Goal: Task Accomplishment & Management: Manage account settings

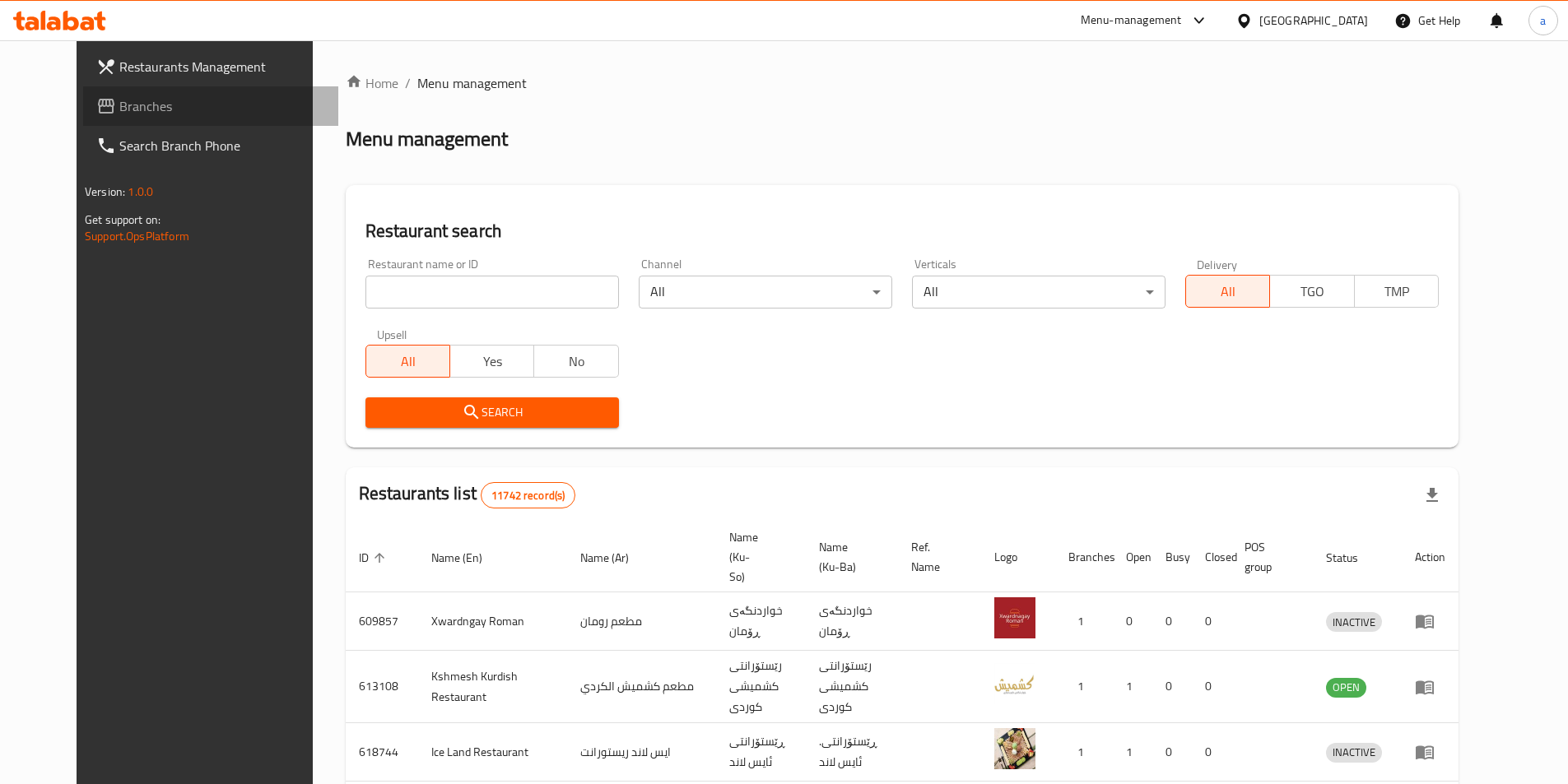
click at [120, 102] on span "Branches" at bounding box center [222, 105] width 206 height 19
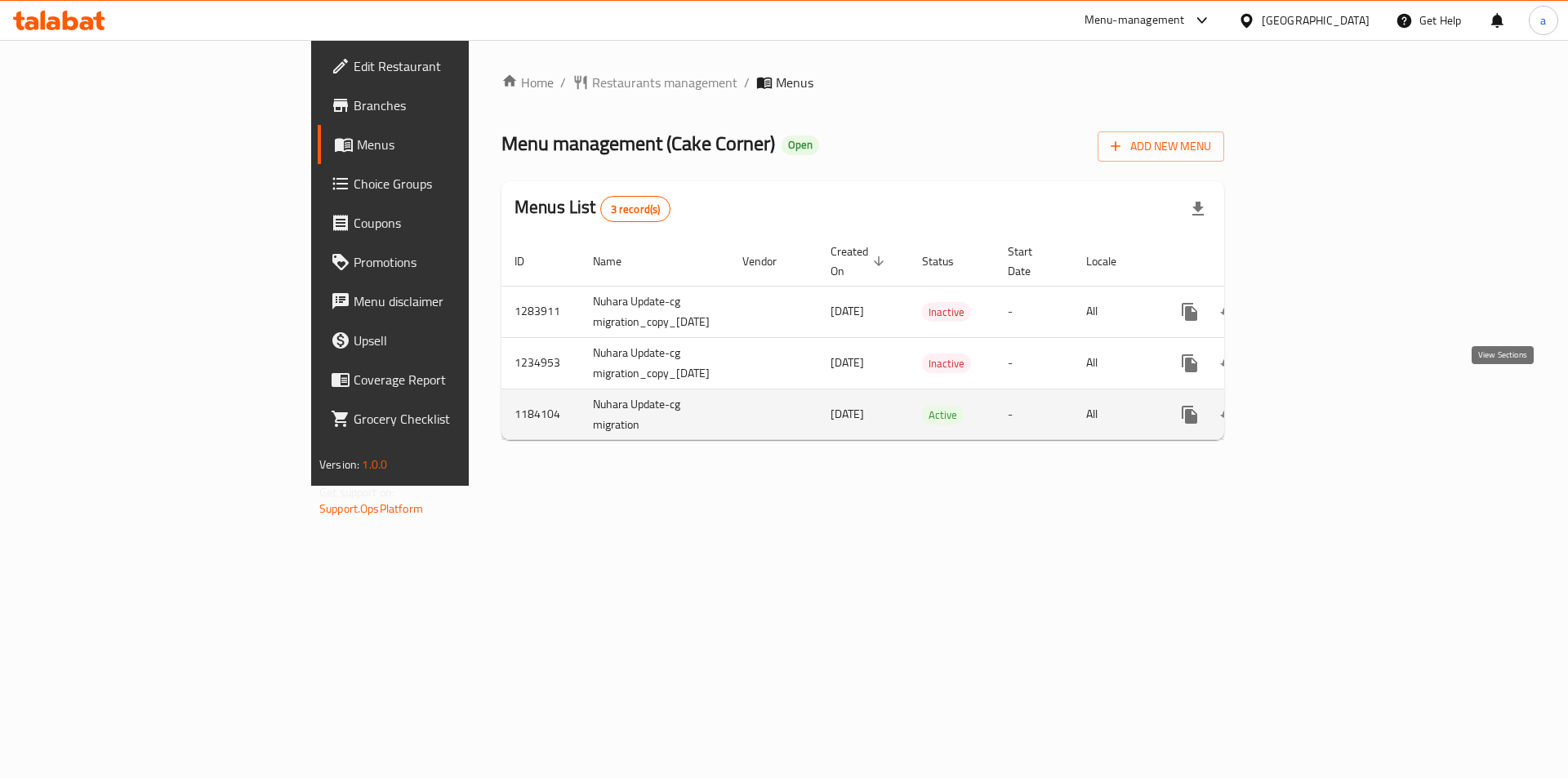
click at [1317, 405] on icon "enhanced table" at bounding box center [1307, 414] width 19 height 19
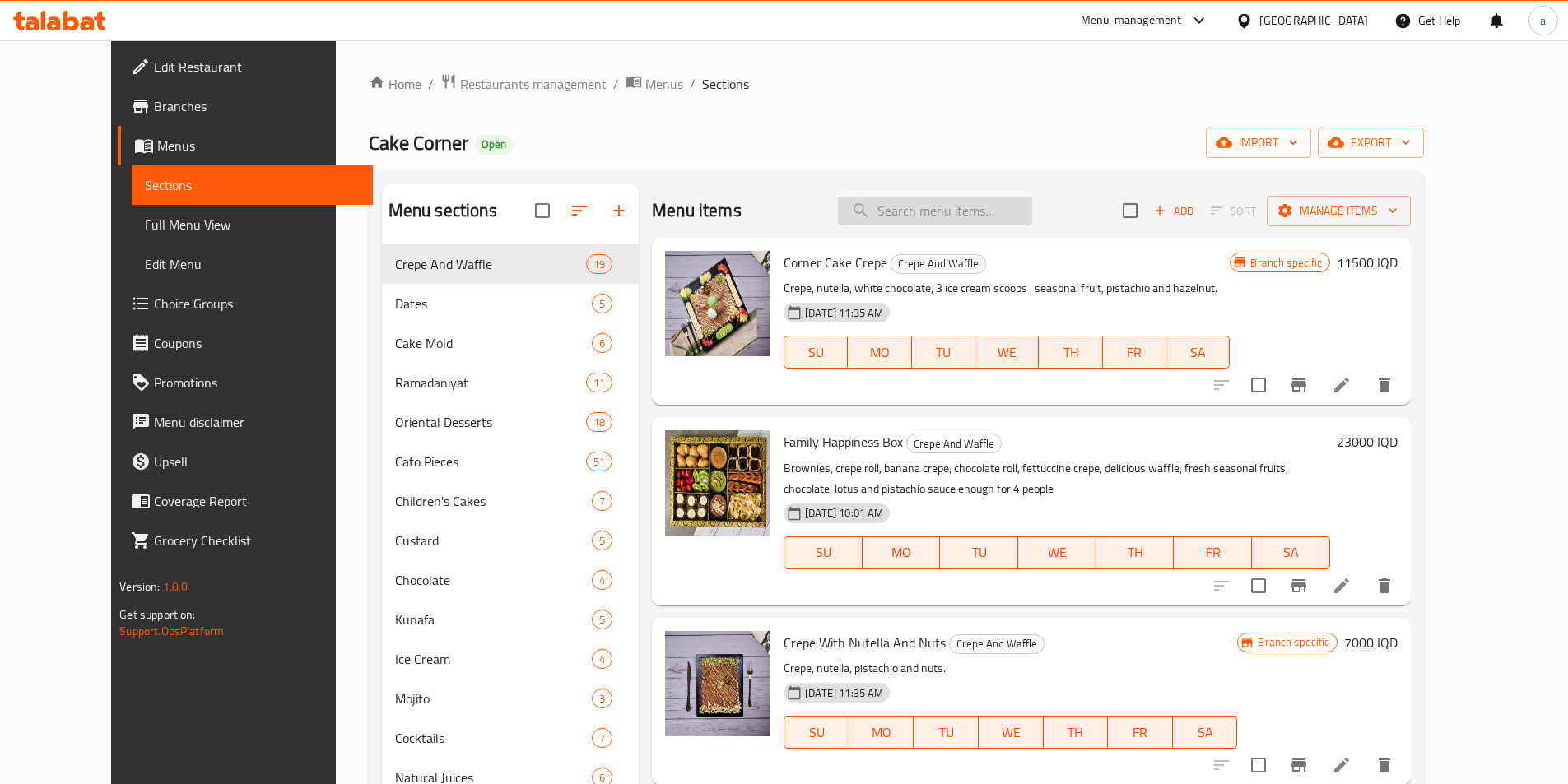
click at [1003, 205] on input "search" at bounding box center [935, 211] width 195 height 29
paste input "Dates With Nuts And Nestle"
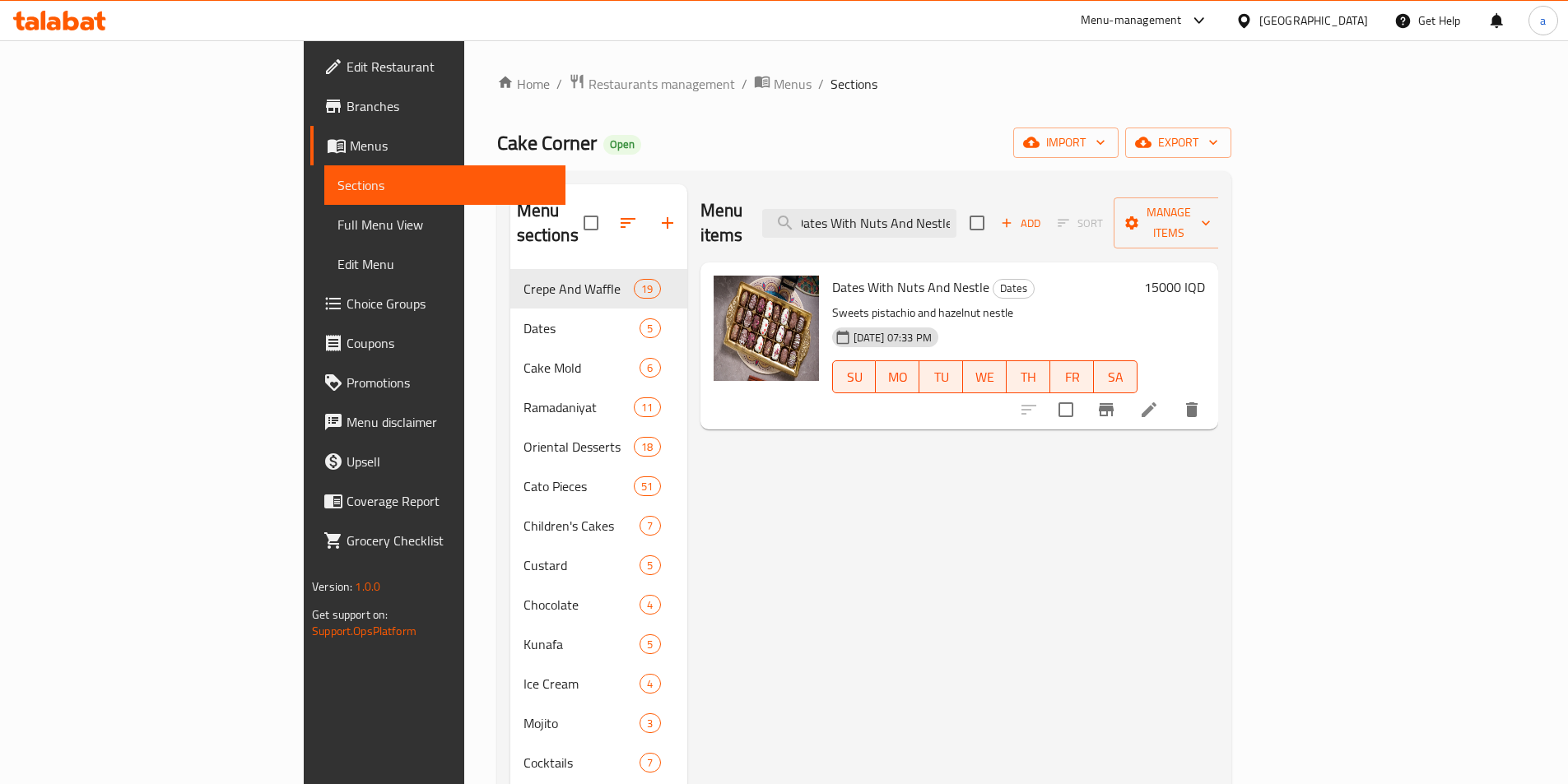
type input "Dates With Nuts And Nestle"
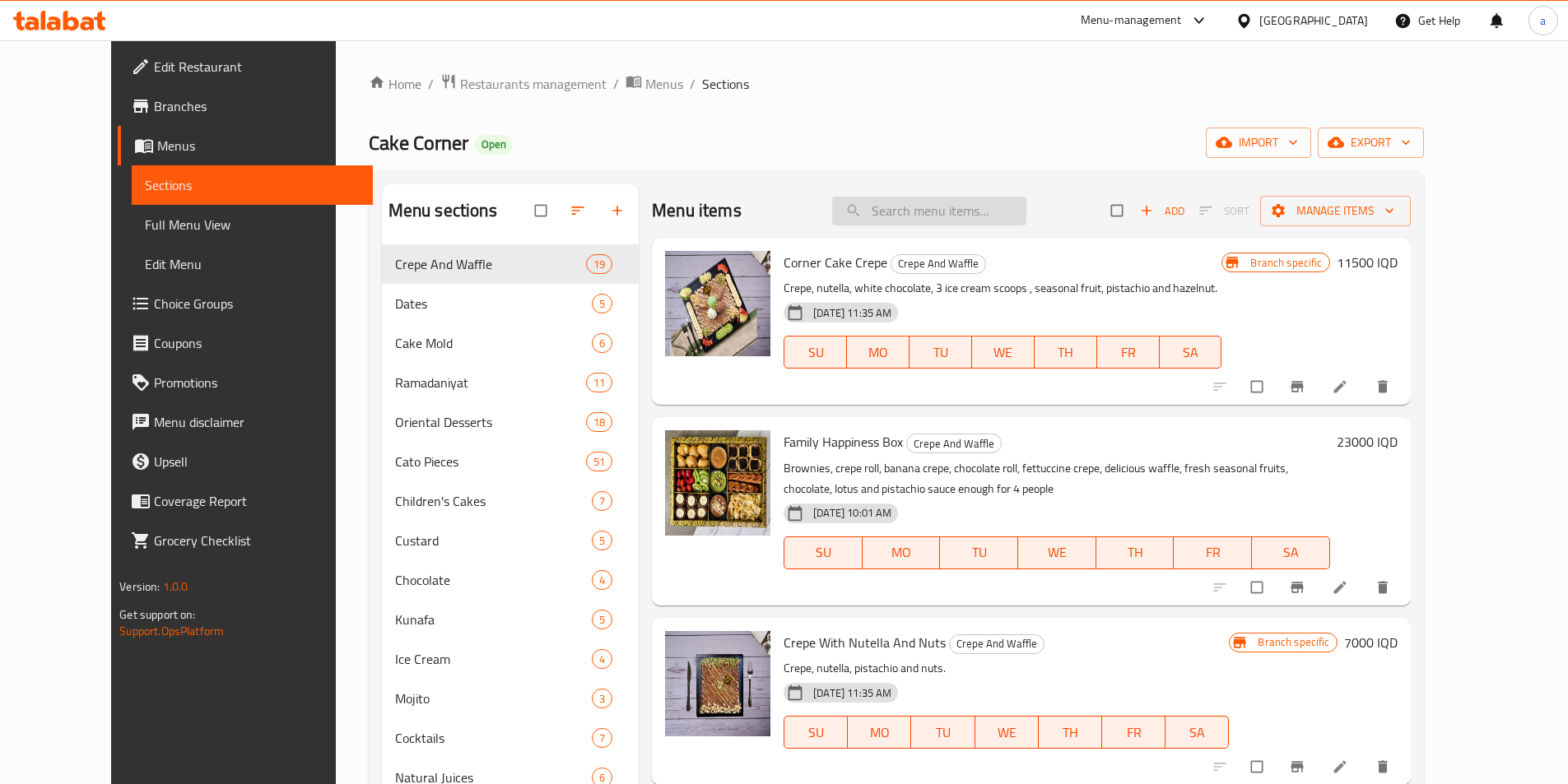
click at [893, 216] on input "search" at bounding box center [929, 211] width 195 height 29
paste input "Dates With Nuts And Nestle"
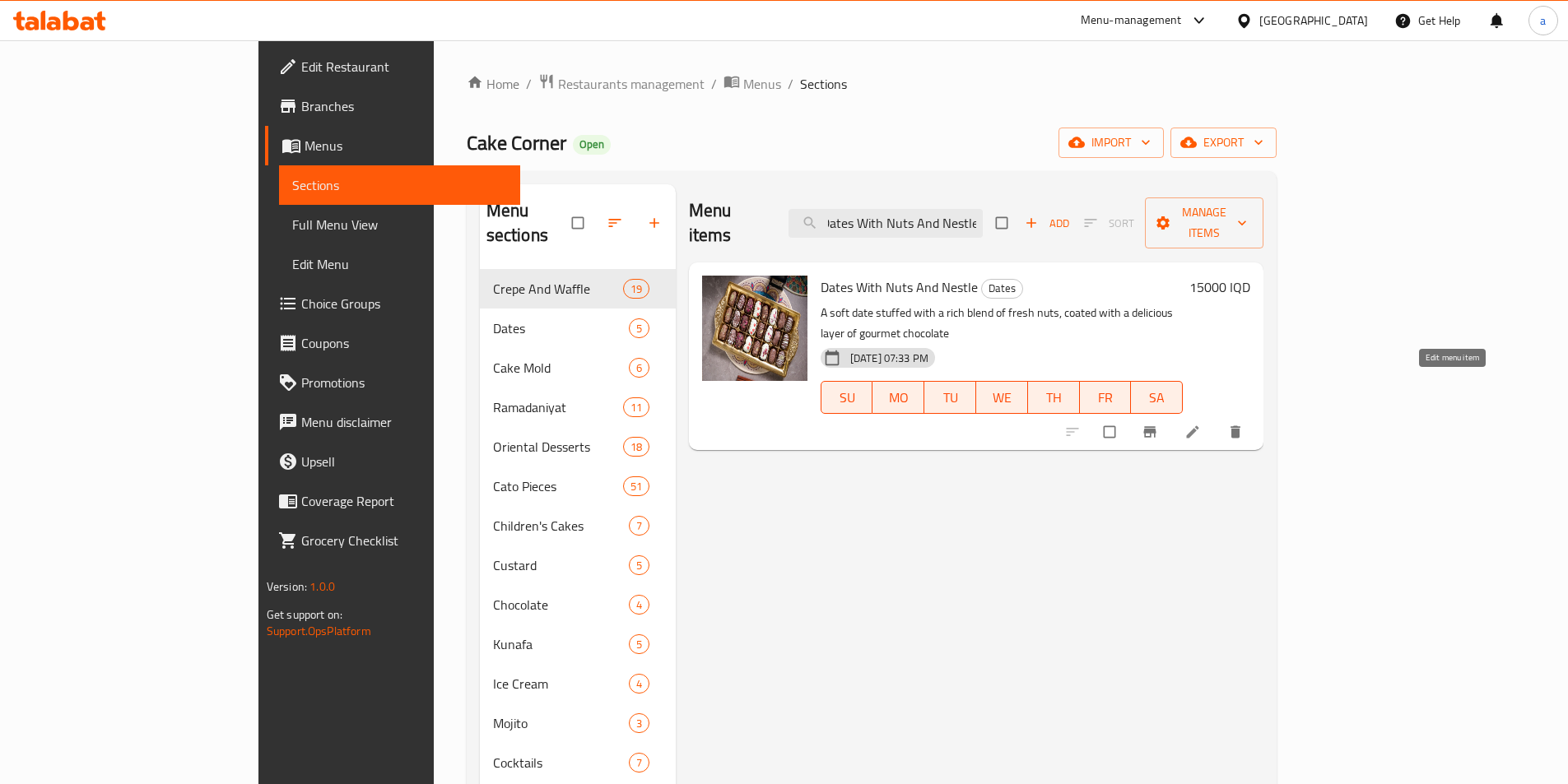
type input "Dates With Nuts And Nestle"
click at [1201, 424] on icon at bounding box center [1193, 432] width 17 height 17
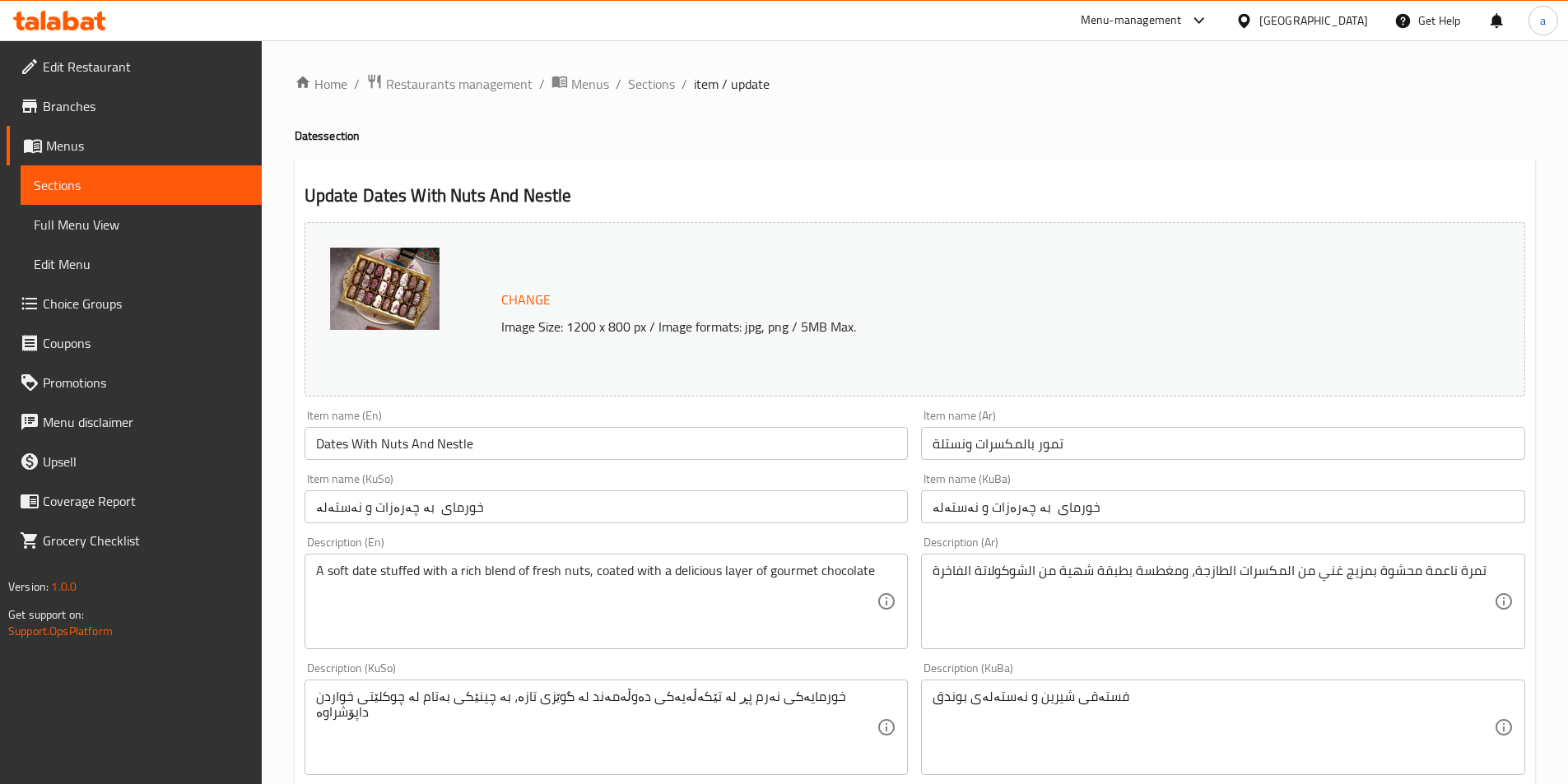
scroll to position [247, 0]
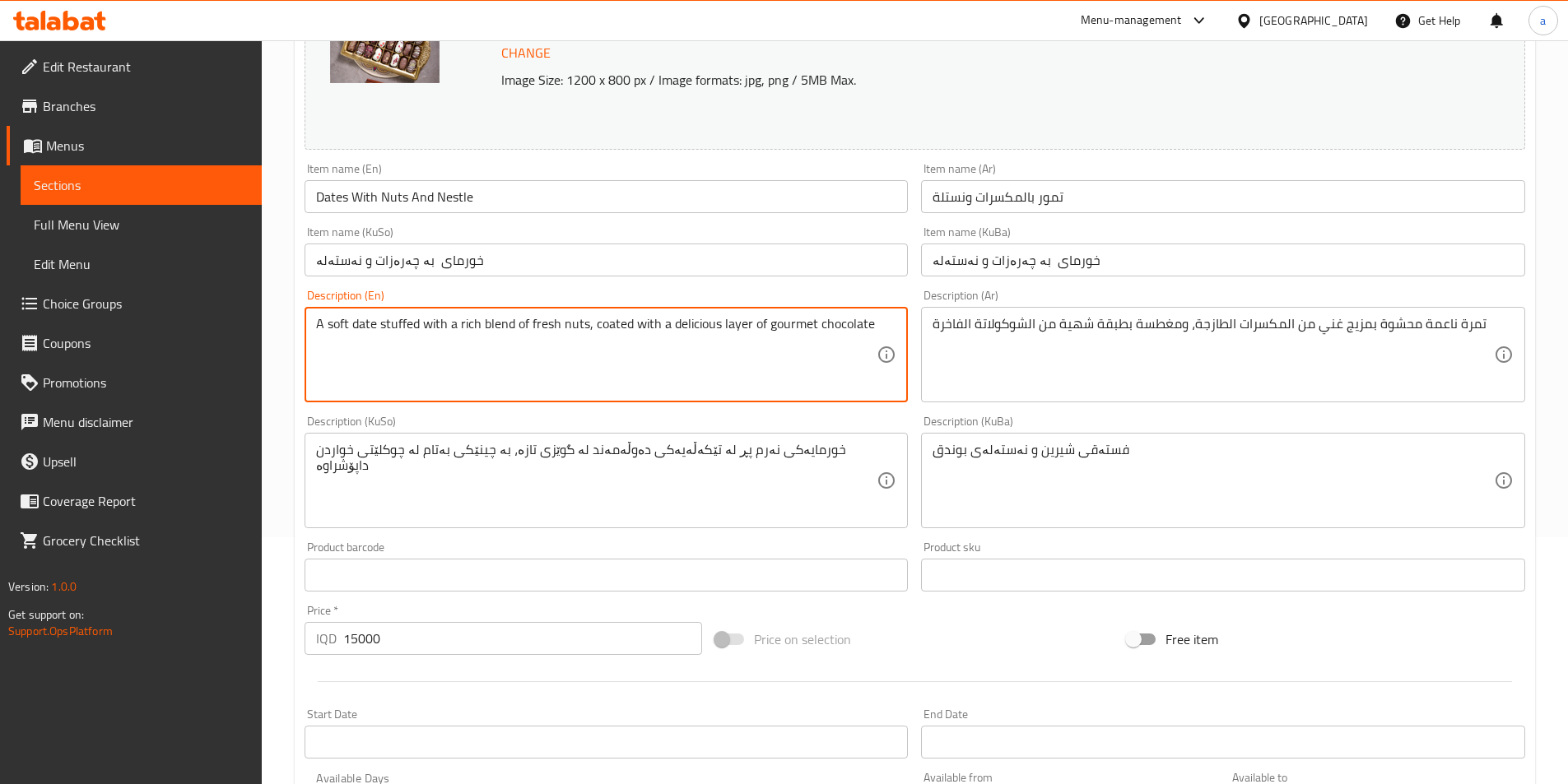
paste textarea "Soft date stuffed with rich blend of fresh nuts and coated with layer of chocol…"
type textarea "Soft date stuffed with rich blend of fresh nuts and coated with layer of chocol…"
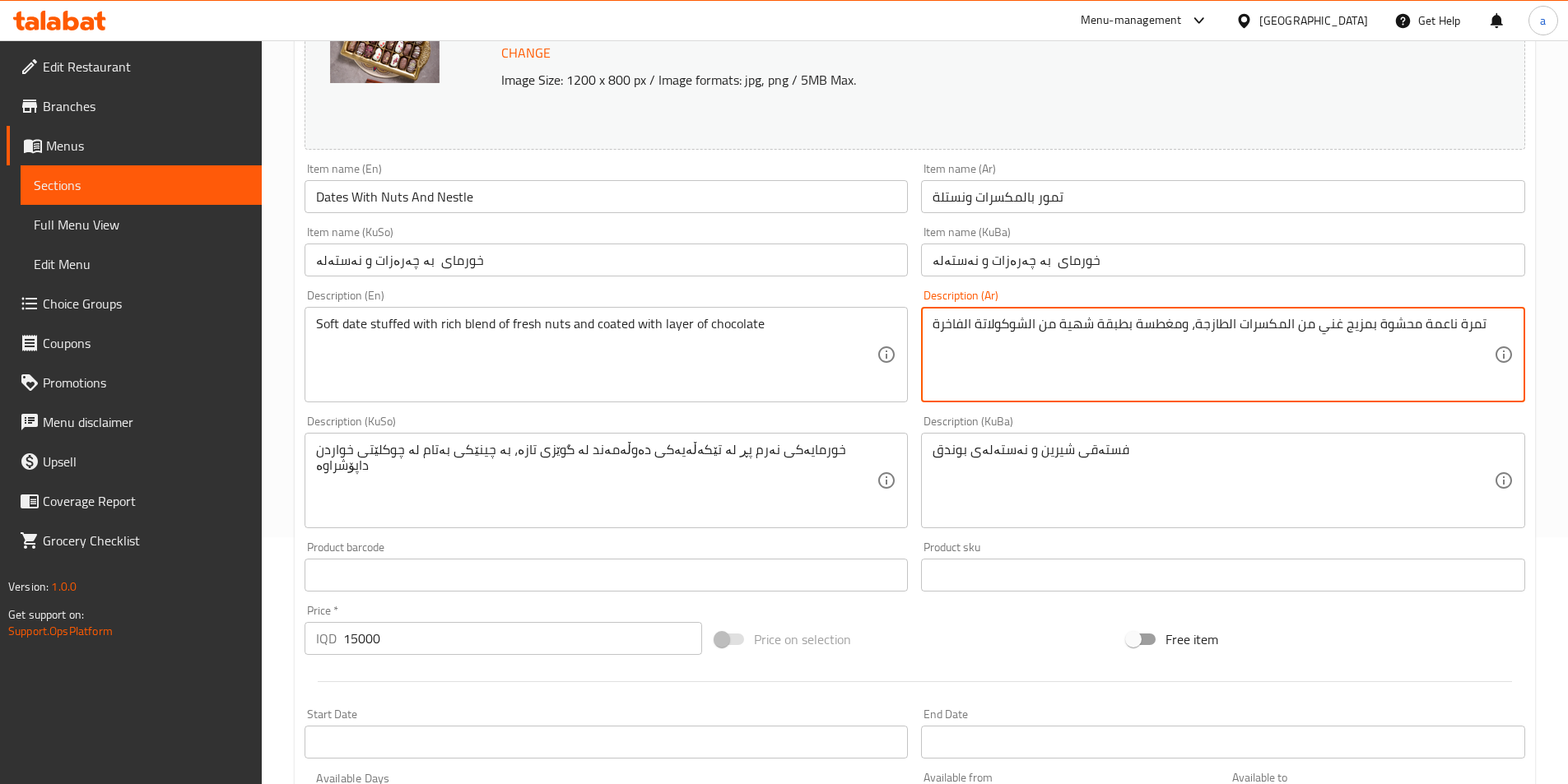
paste textarea "مكسرات طازجة ومغطسة بطبقة من شوكولات"
type textarea "تمرة ناعمة محشوة بمزيج غني من مكسرات طازجة ومغطسة بطبقة من شوكولاتة"
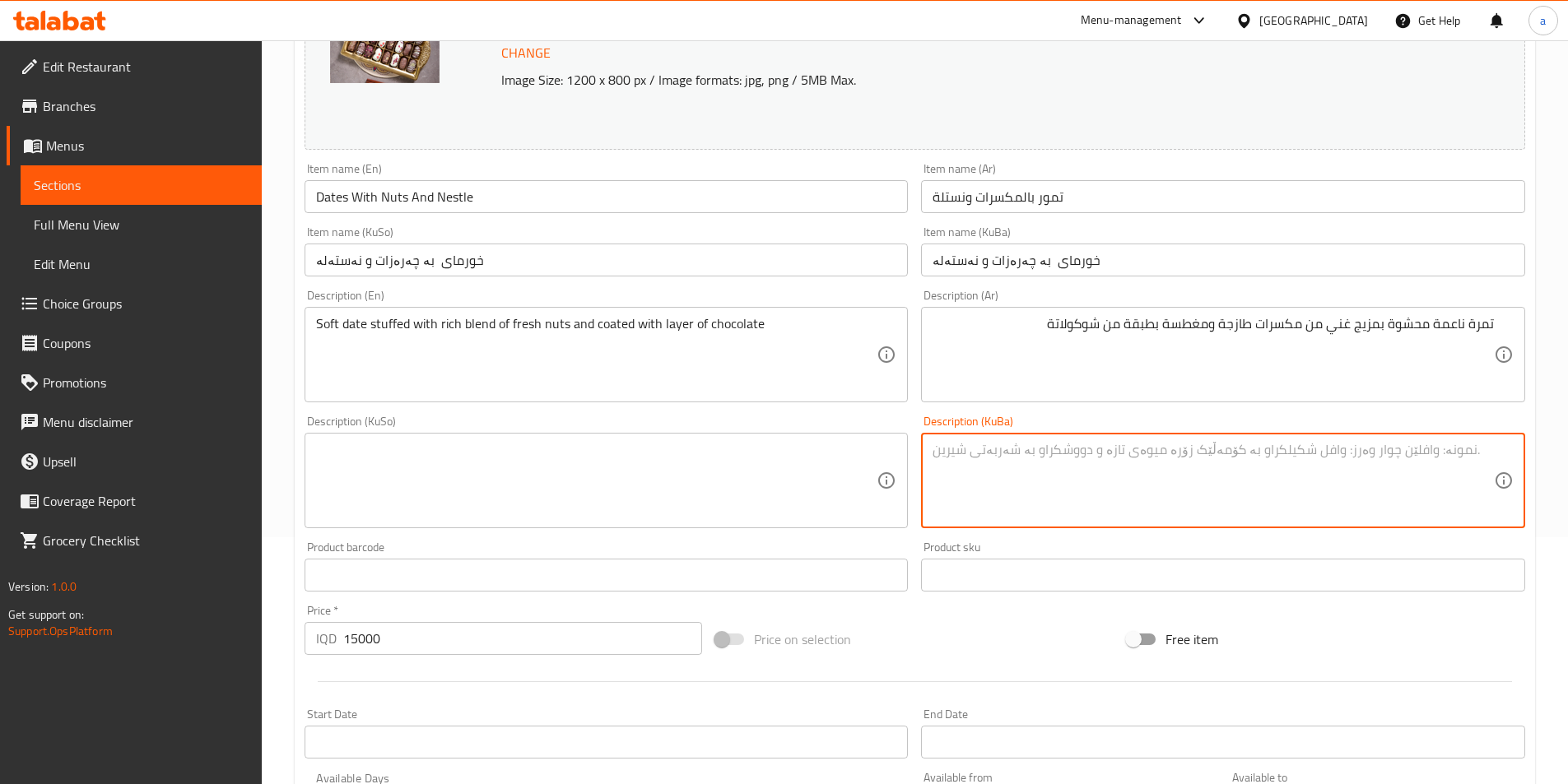
paste textarea "خورمایەکی نەرم پڕ لە تێکەڵەیەکی دەوڵەمەند لە گوێزی تازە، بە چینێکی بەتام لە چوک…"
click at [1094, 466] on textarea "خورمایەکی نەرم پڕ لە تێکەڵەیەکی دەوڵەمەند لە گوێزی تازە، بە چینێکی بەتام لە چوک…" at bounding box center [1213, 481] width 561 height 78
paste textarea "كراو لە تێکەڵەیەکی دەوڵەمەند لە چەرەزاتفرێش و داپۆشراوە لە تەبەقاى چوکلێتی"
type textarea "خورمایەکی نەرم پڕكراو لە تێکەڵەیەکی دەوڵەمەند لە چەرەزاتفرێش و داپۆشراوە لە تەب…"
click at [675, 467] on textarea at bounding box center [597, 481] width 561 height 78
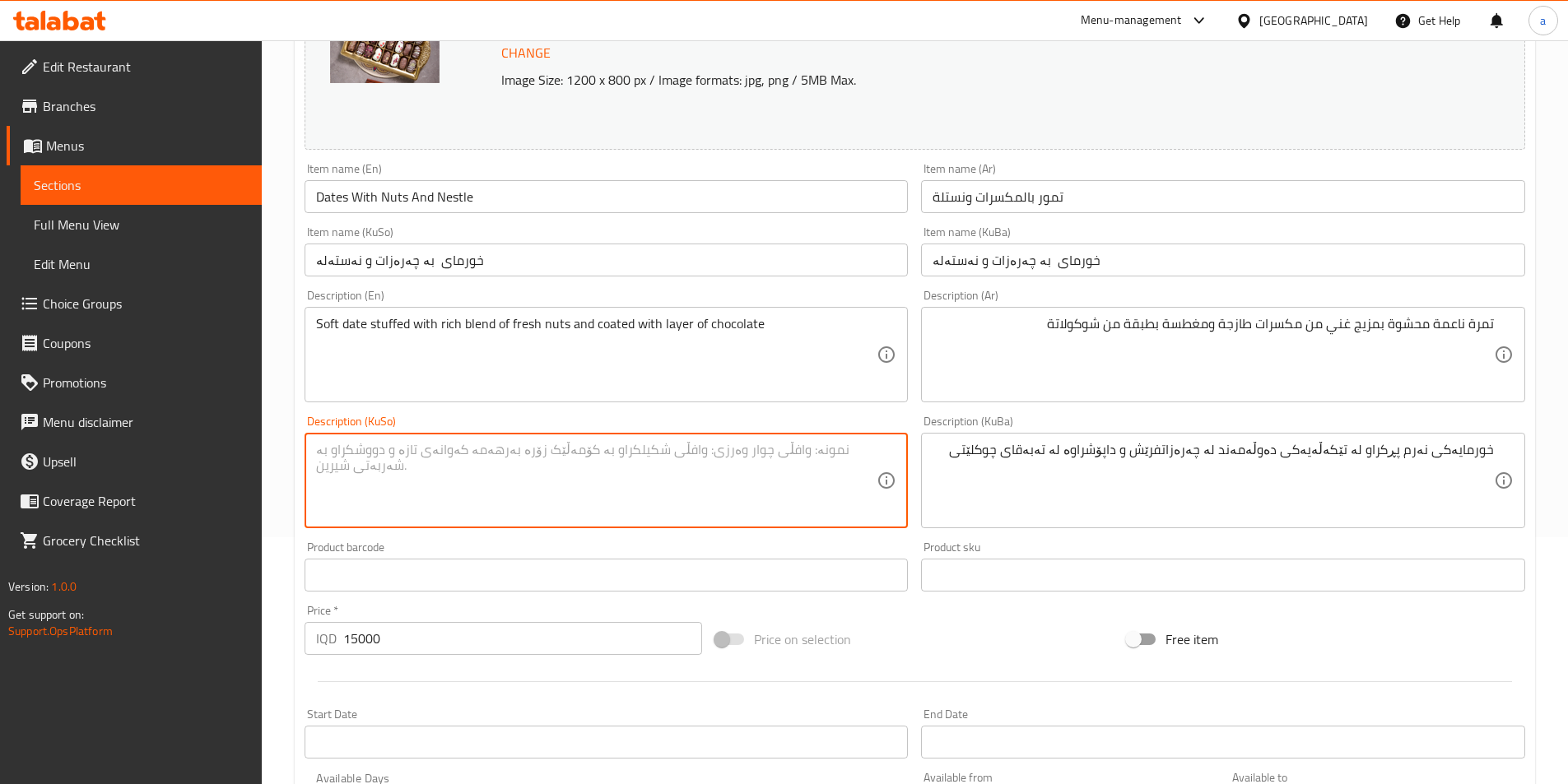
paste textarea "خورمایەکی نەرم پڕكراو لە تێکەڵەیەکی دەوڵەمەند لە چەرەزاتفرێش و داپۆشراوە لە تەب…"
type textarea "خورمایەکی نەرم پڕكراو لە تێکەڵەیەکی دەوڵەمەند لە چەرەزاتفرێش و داپۆشراوە لە تەب…"
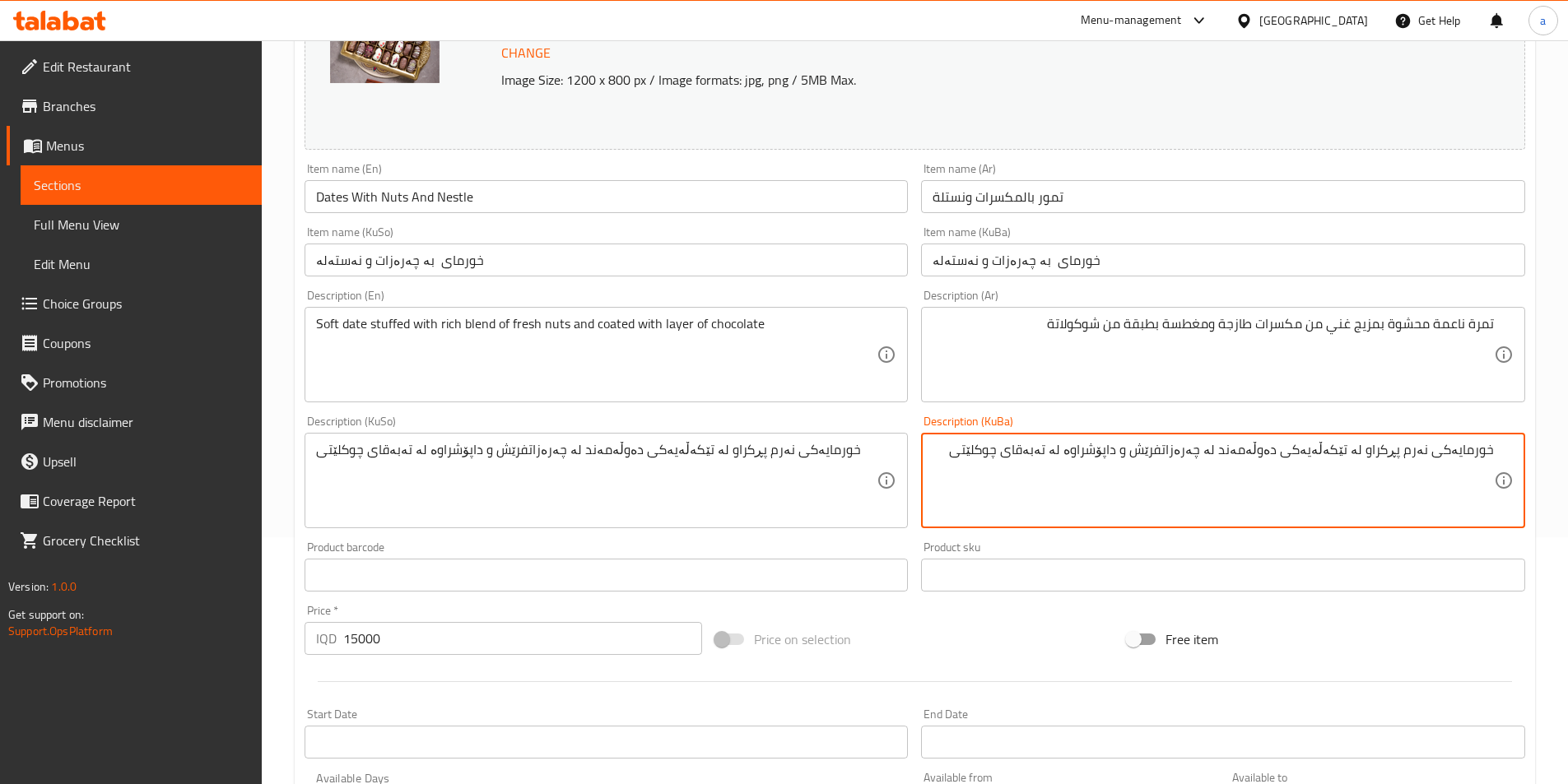
drag, startPoint x: 994, startPoint y: 456, endPoint x: 1552, endPoint y: 461, distance: 558.0
click at [1552, 461] on div "Home / Restaurants management / Menus / Sections / item / update Dates section …" at bounding box center [915, 461] width 1307 height 1336
type textarea "خورمایەکی نەرم پڕكراو لە تێکەڵەیەکی دەوڵەمەند لە چەرەزاتفرێش و داپۆشراوە لە تەب…"
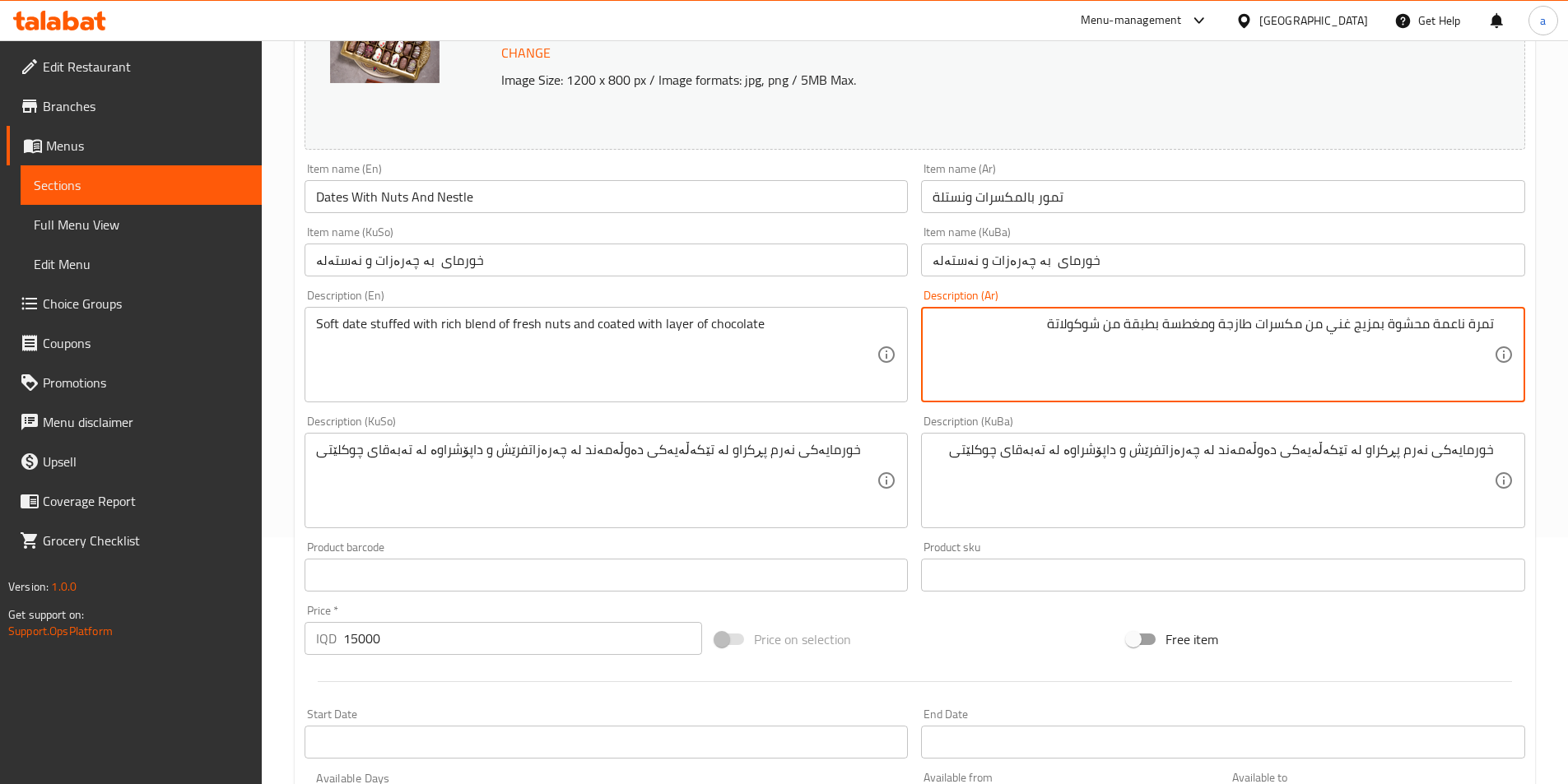
drag, startPoint x: 981, startPoint y: 333, endPoint x: 1580, endPoint y: 314, distance: 599.3
click at [1568, 314] on html "​ Menu-management [GEOGRAPHIC_DATA] Get Help a Edit Restaurant Branches Menus S…" at bounding box center [784, 145] width 1568 height 784
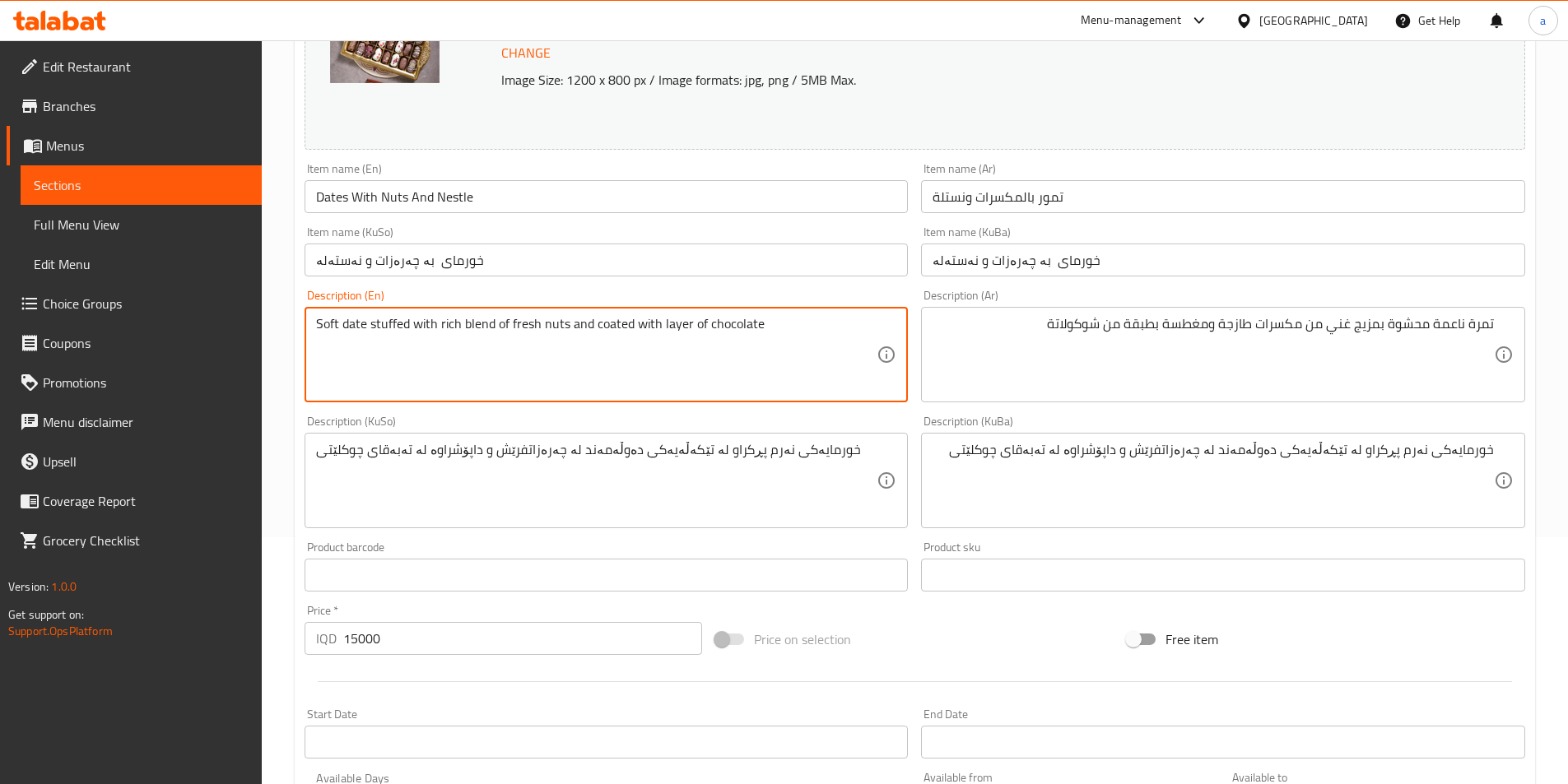
drag, startPoint x: 821, startPoint y: 349, endPoint x: 195, endPoint y: 339, distance: 626.1
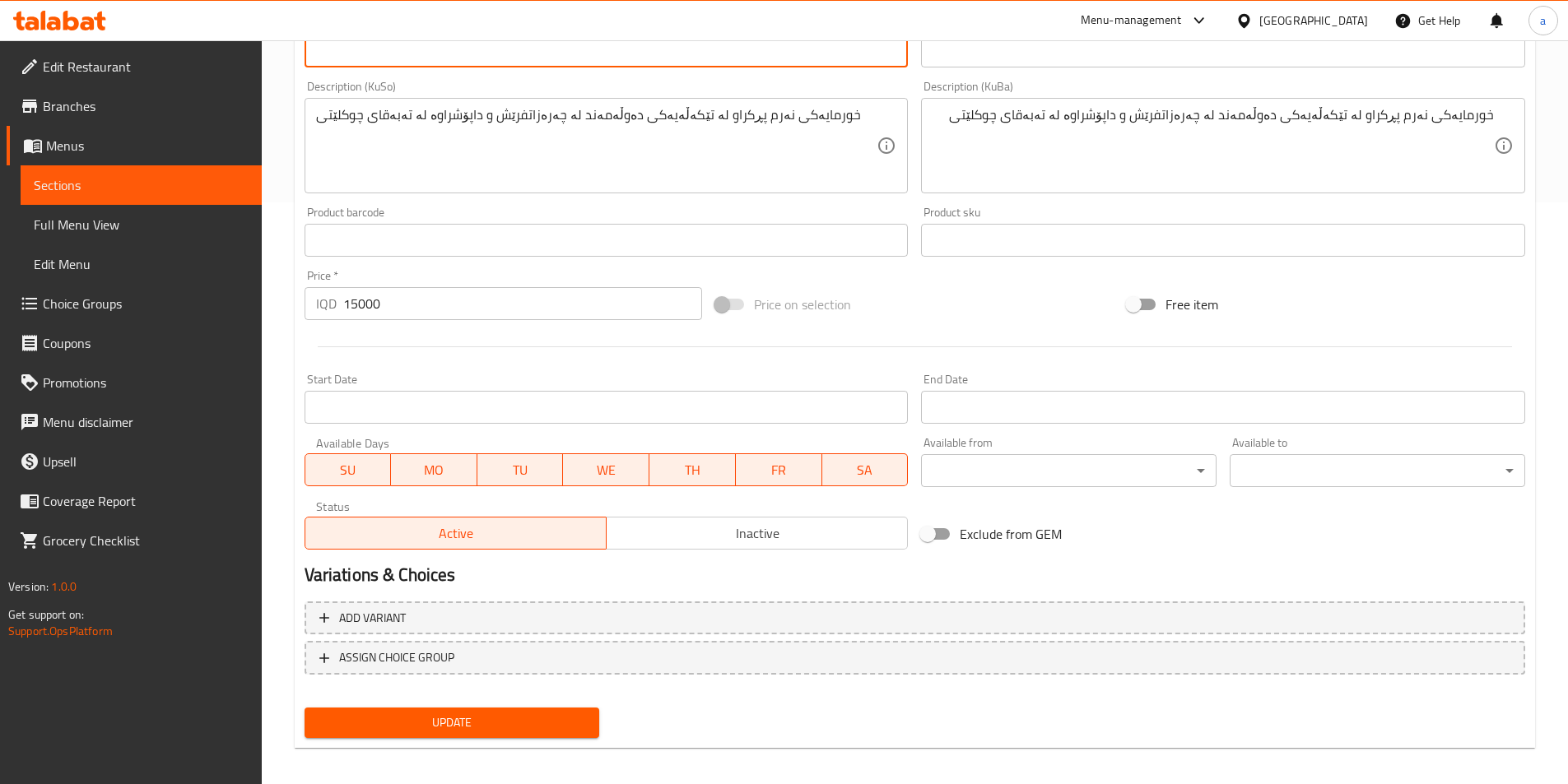
scroll to position [591, 0]
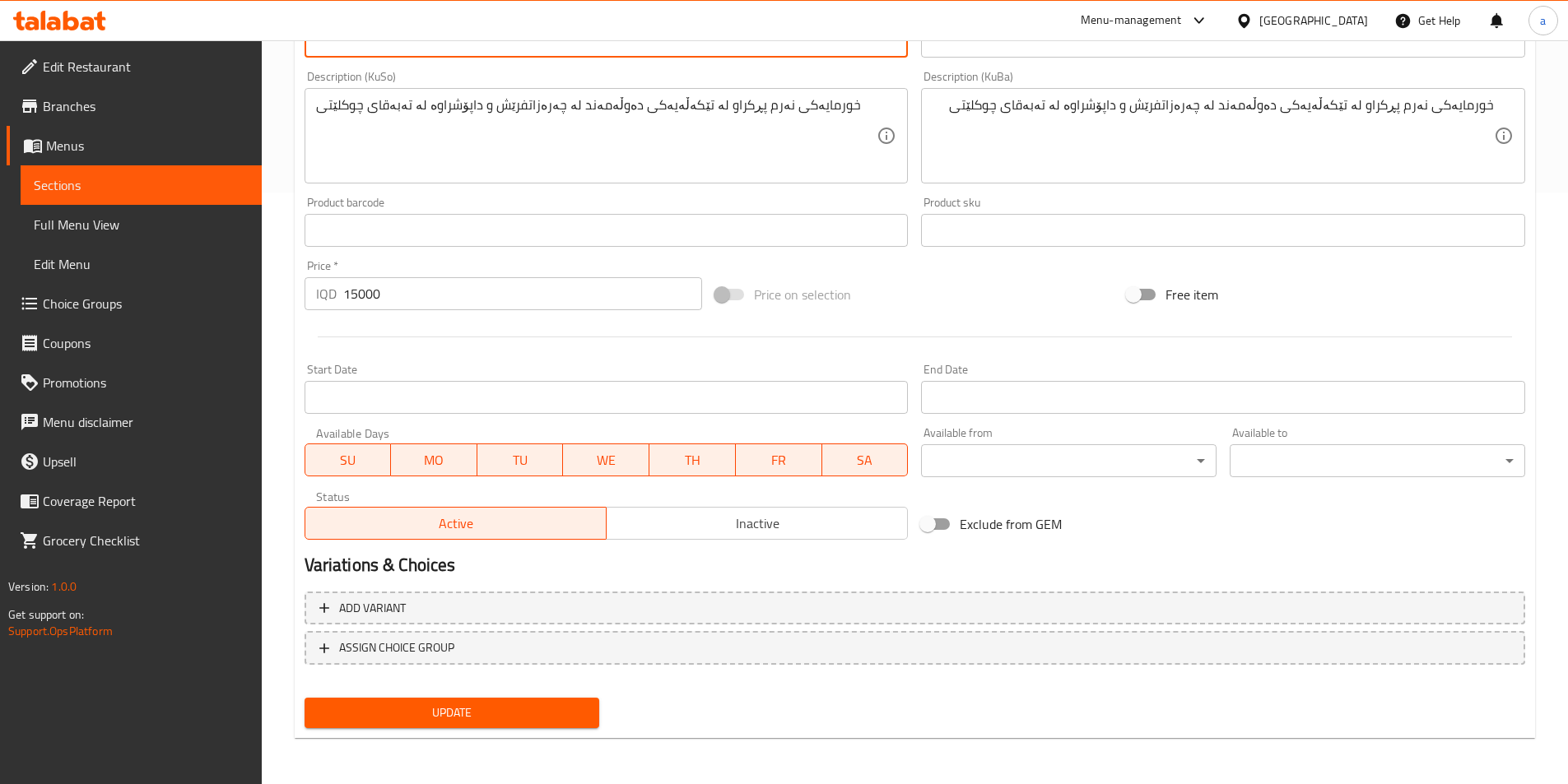
click at [506, 702] on span "Update" at bounding box center [452, 712] width 269 height 20
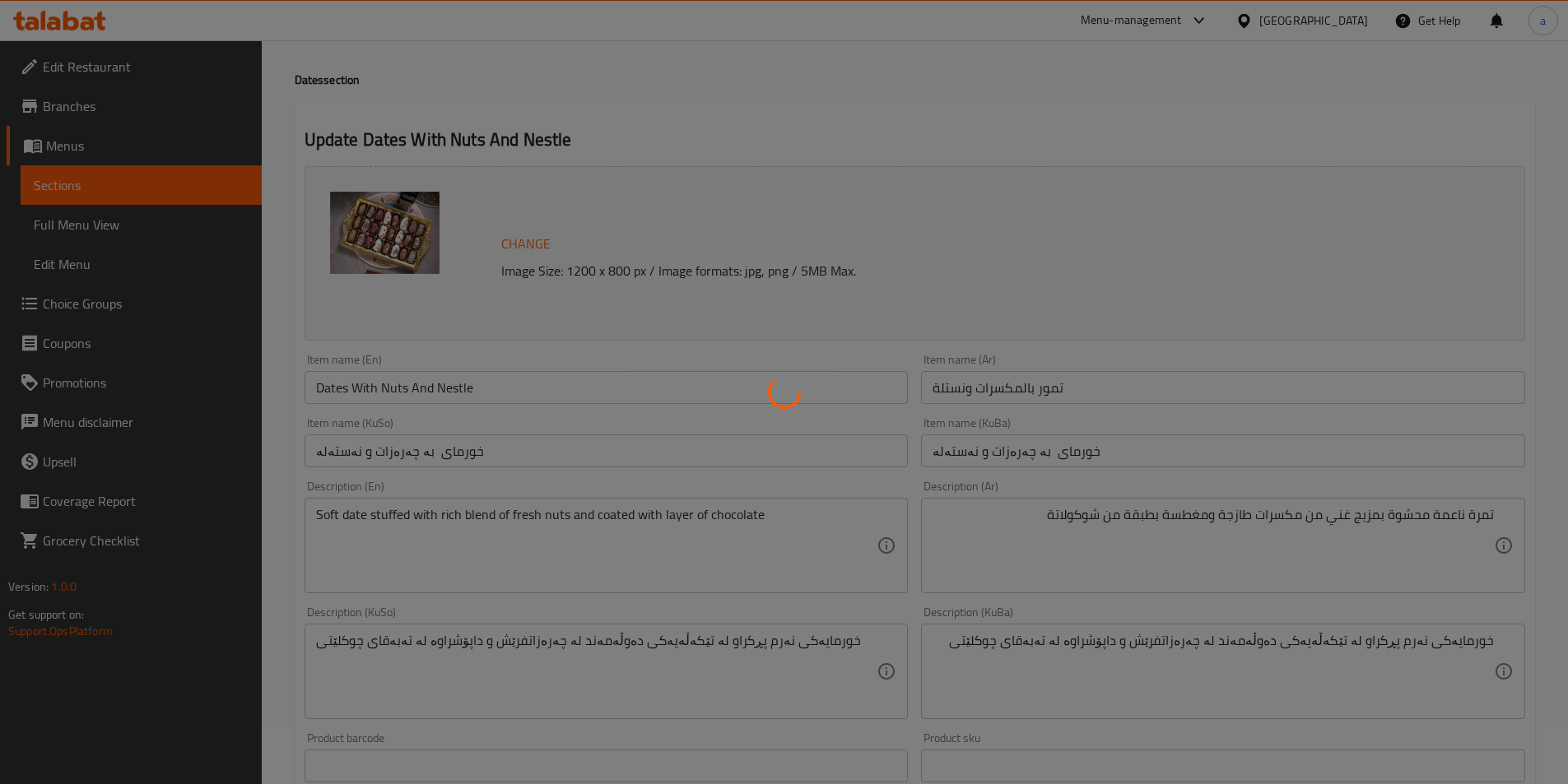
scroll to position [0, 0]
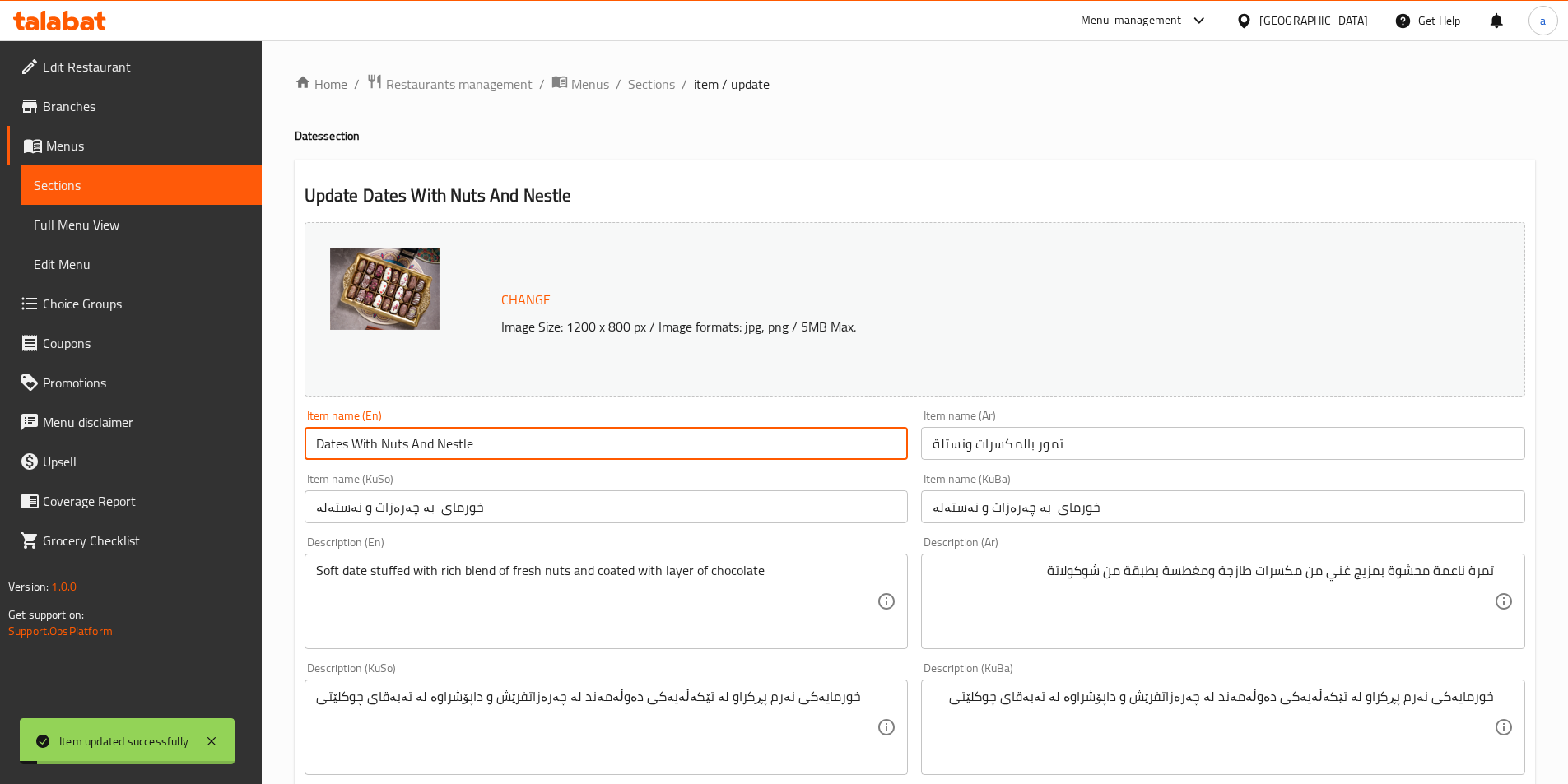
drag, startPoint x: 309, startPoint y: 446, endPoint x: 209, endPoint y: 451, distance: 100.1
click at [209, 451] on div "Edit Restaurant Branches Menus Sections Full Menu View Edit Menu Choice Groups …" at bounding box center [784, 708] width 1568 height 1336
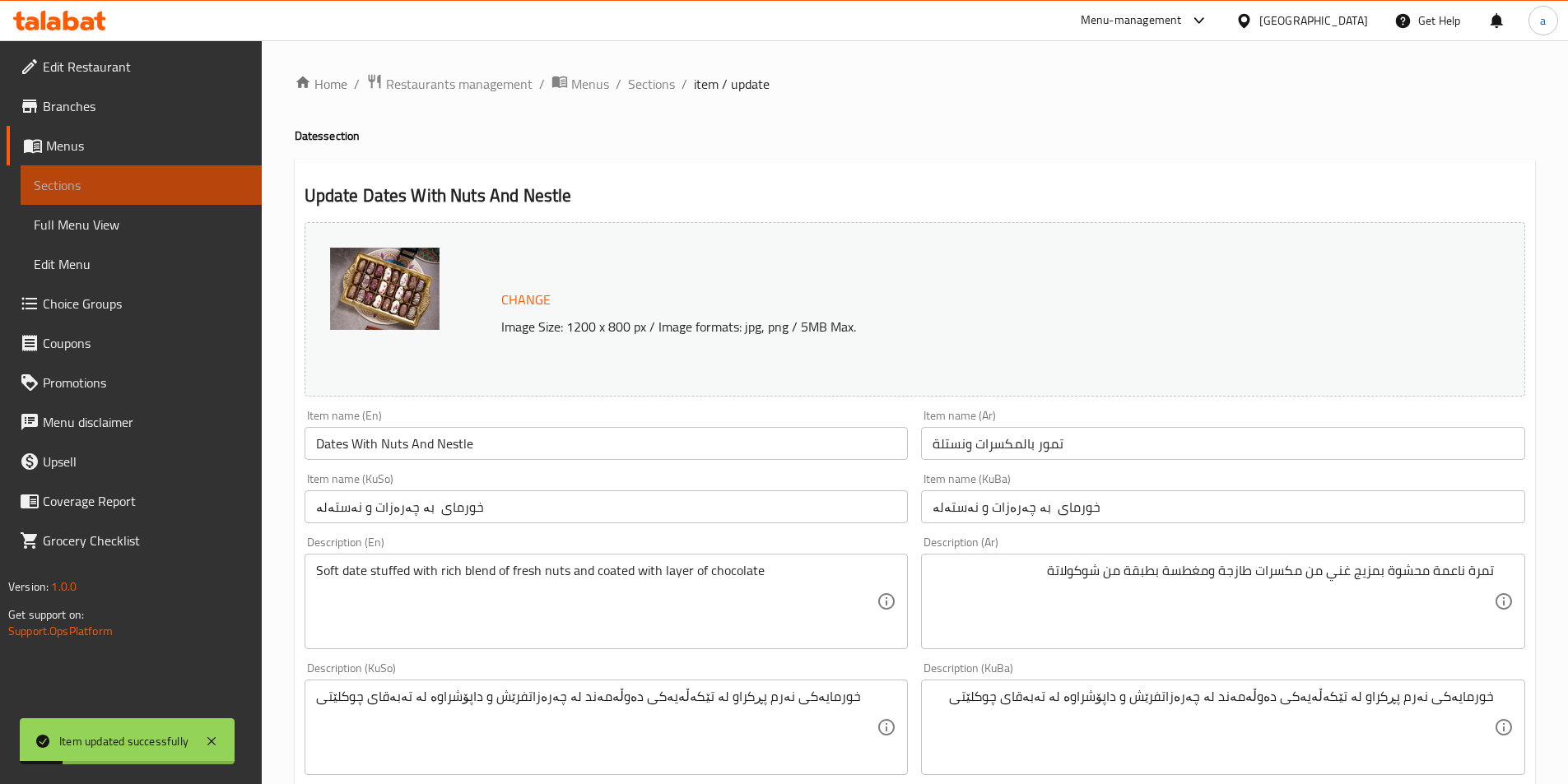
click at [113, 187] on span "Sections" at bounding box center [141, 184] width 215 height 19
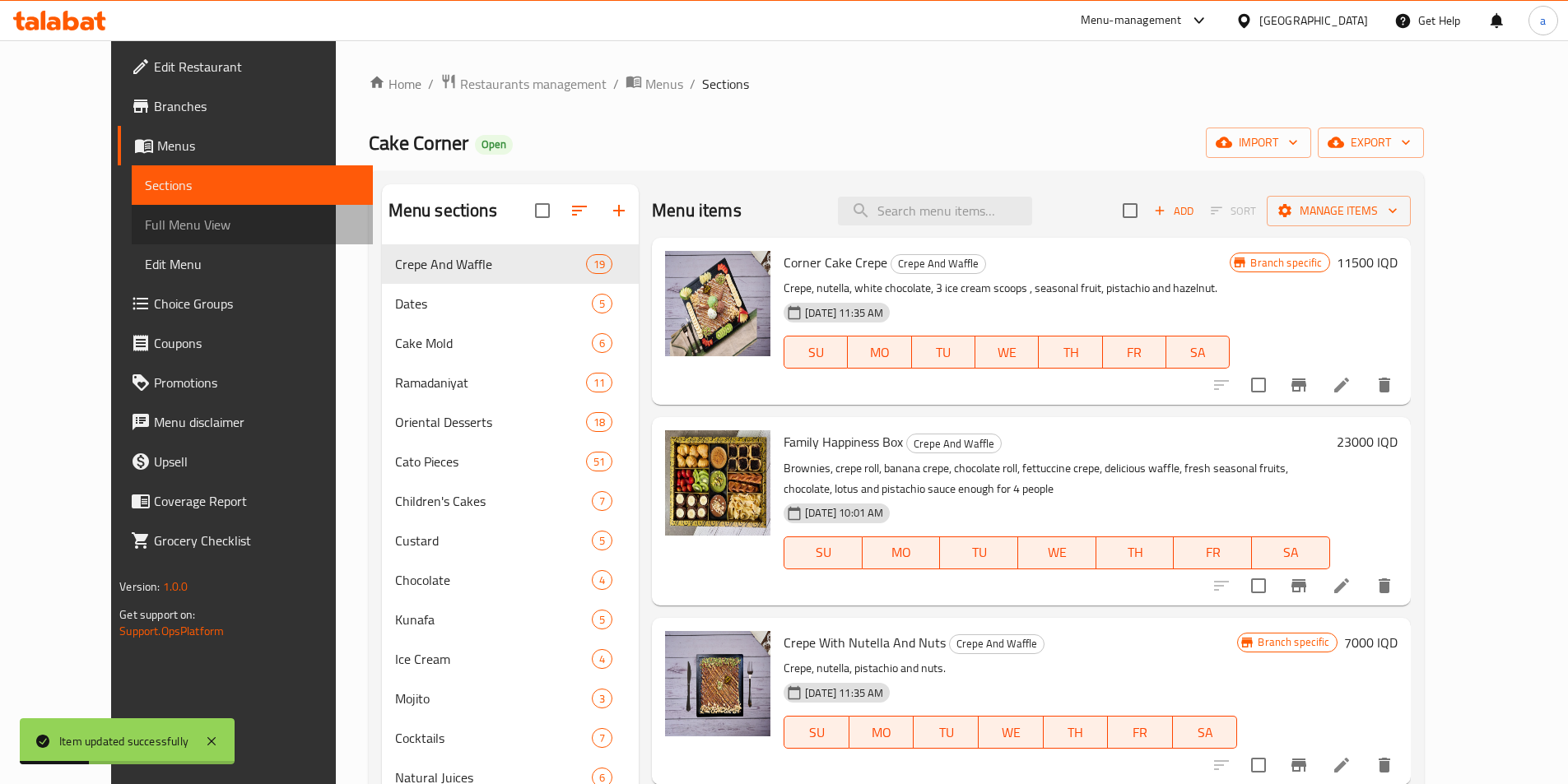
click at [145, 223] on span "Full Menu View" at bounding box center [252, 224] width 215 height 19
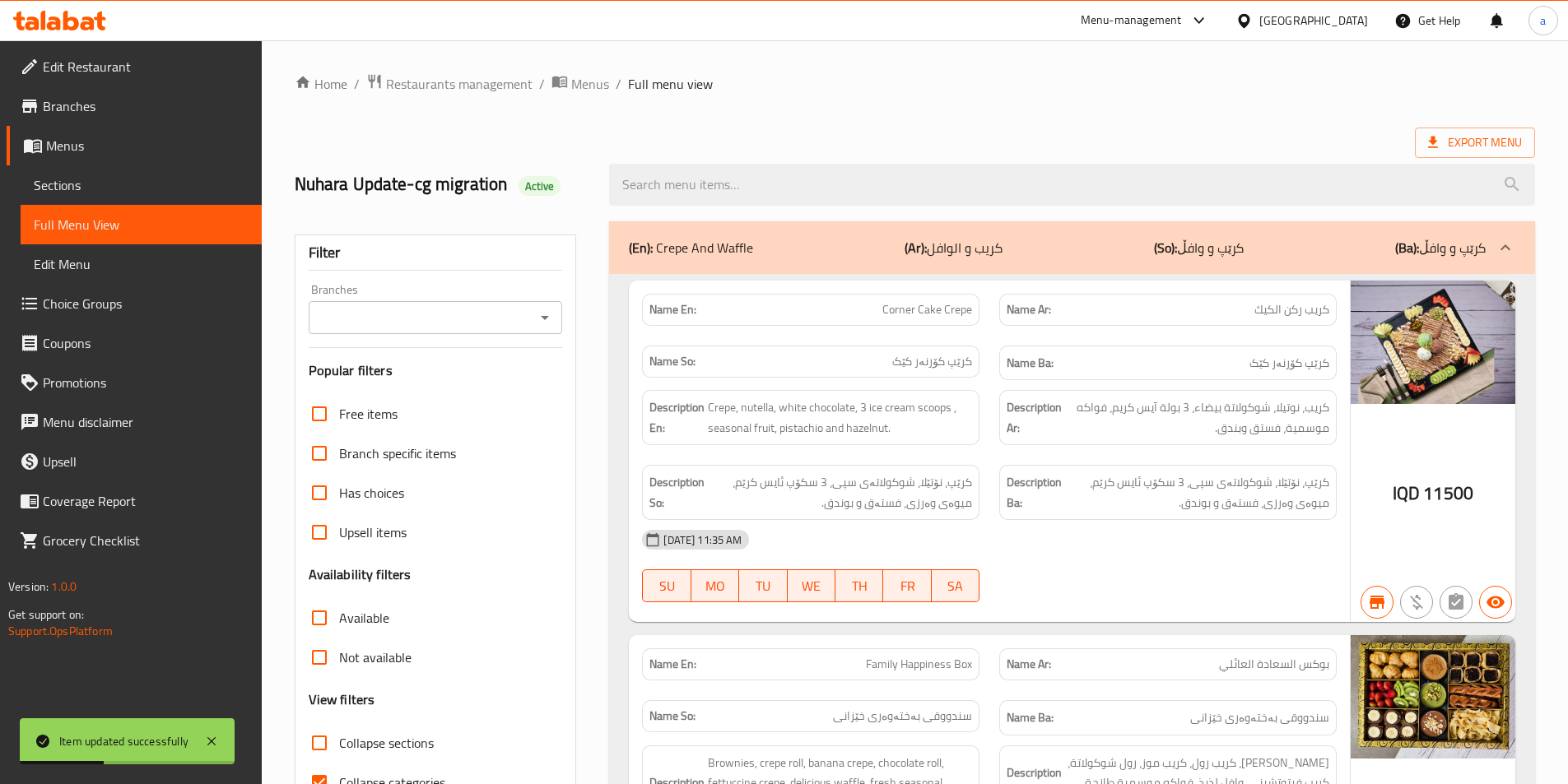
click at [546, 317] on icon "Open" at bounding box center [545, 317] width 8 height 4
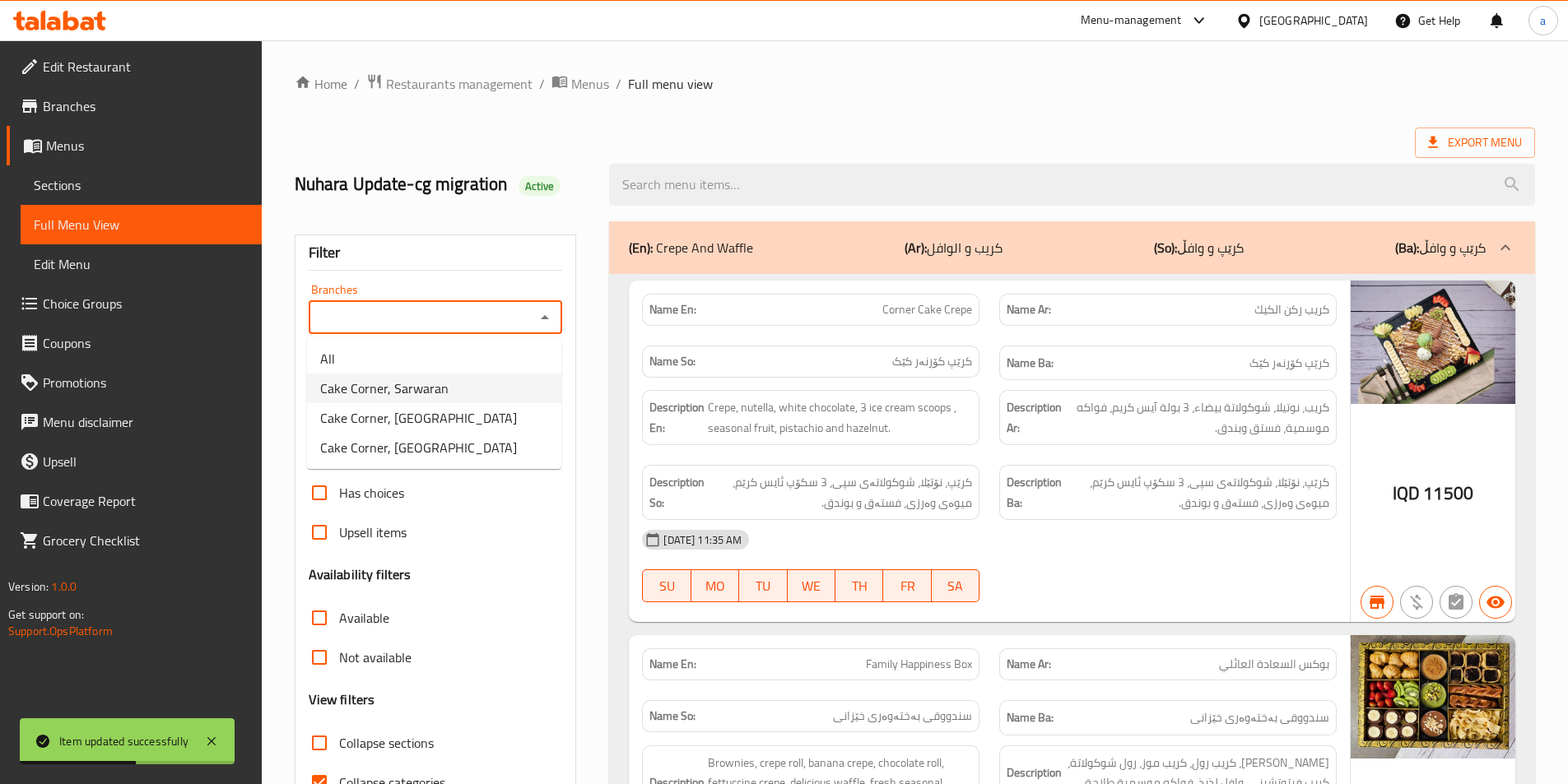
click at [458, 386] on li "Cake Corner, Sarwaran" at bounding box center [434, 388] width 254 height 29
type input "Cake Corner, Sarwaran"
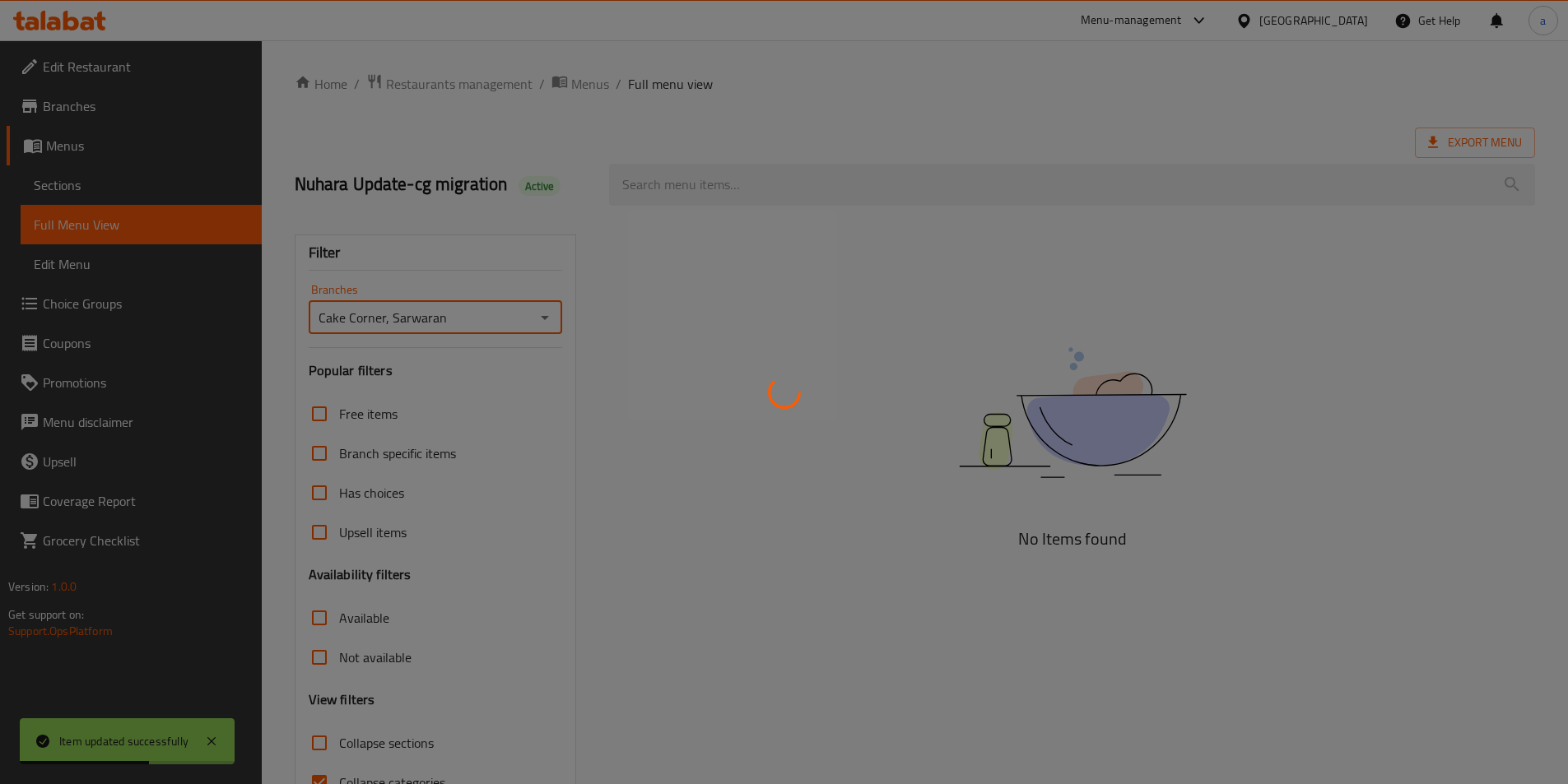
click at [749, 179] on div at bounding box center [784, 392] width 1568 height 784
click at [800, 184] on div at bounding box center [784, 392] width 1568 height 784
click at [847, 185] on div at bounding box center [784, 392] width 1568 height 784
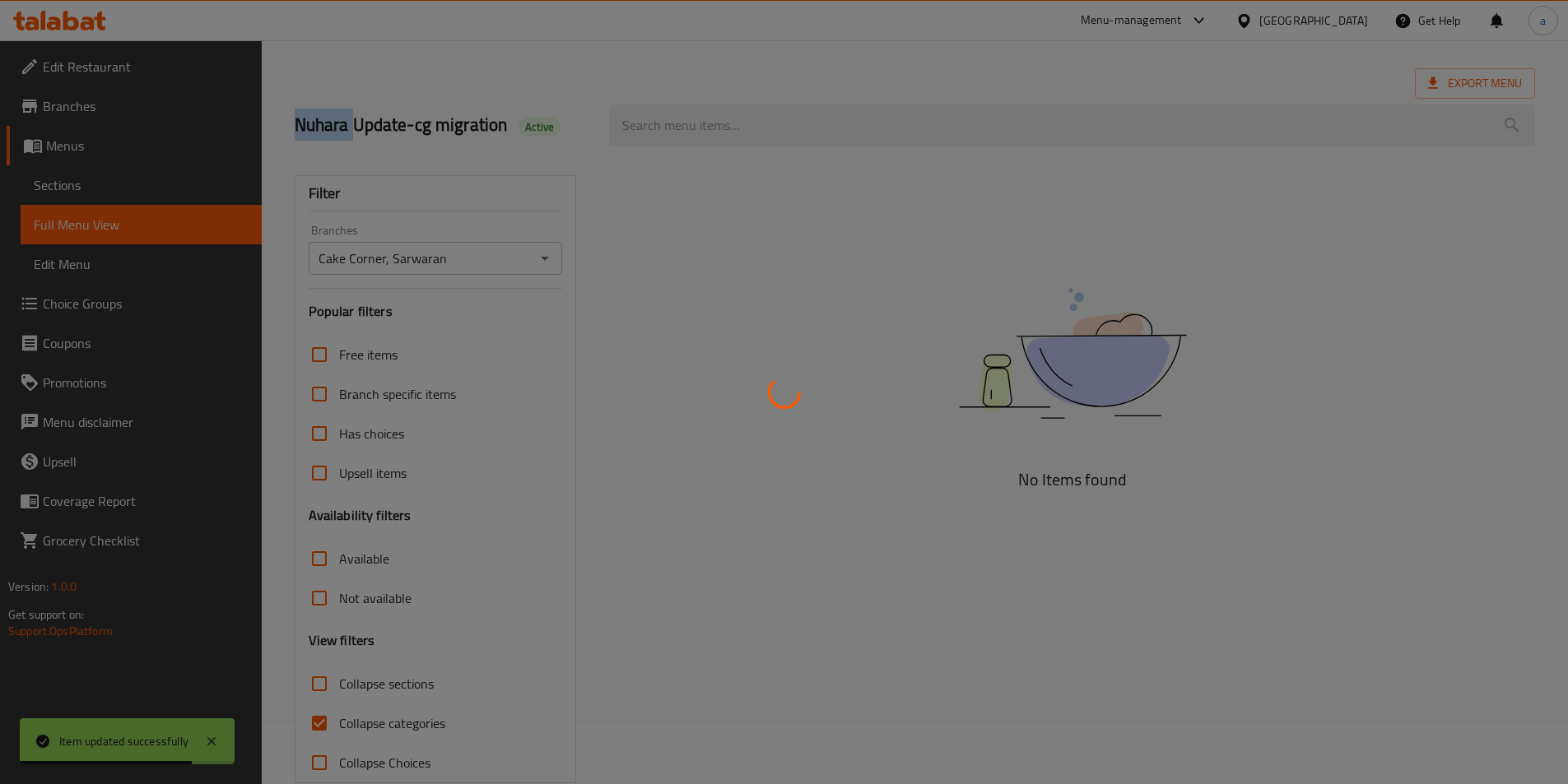
scroll to position [91, 0]
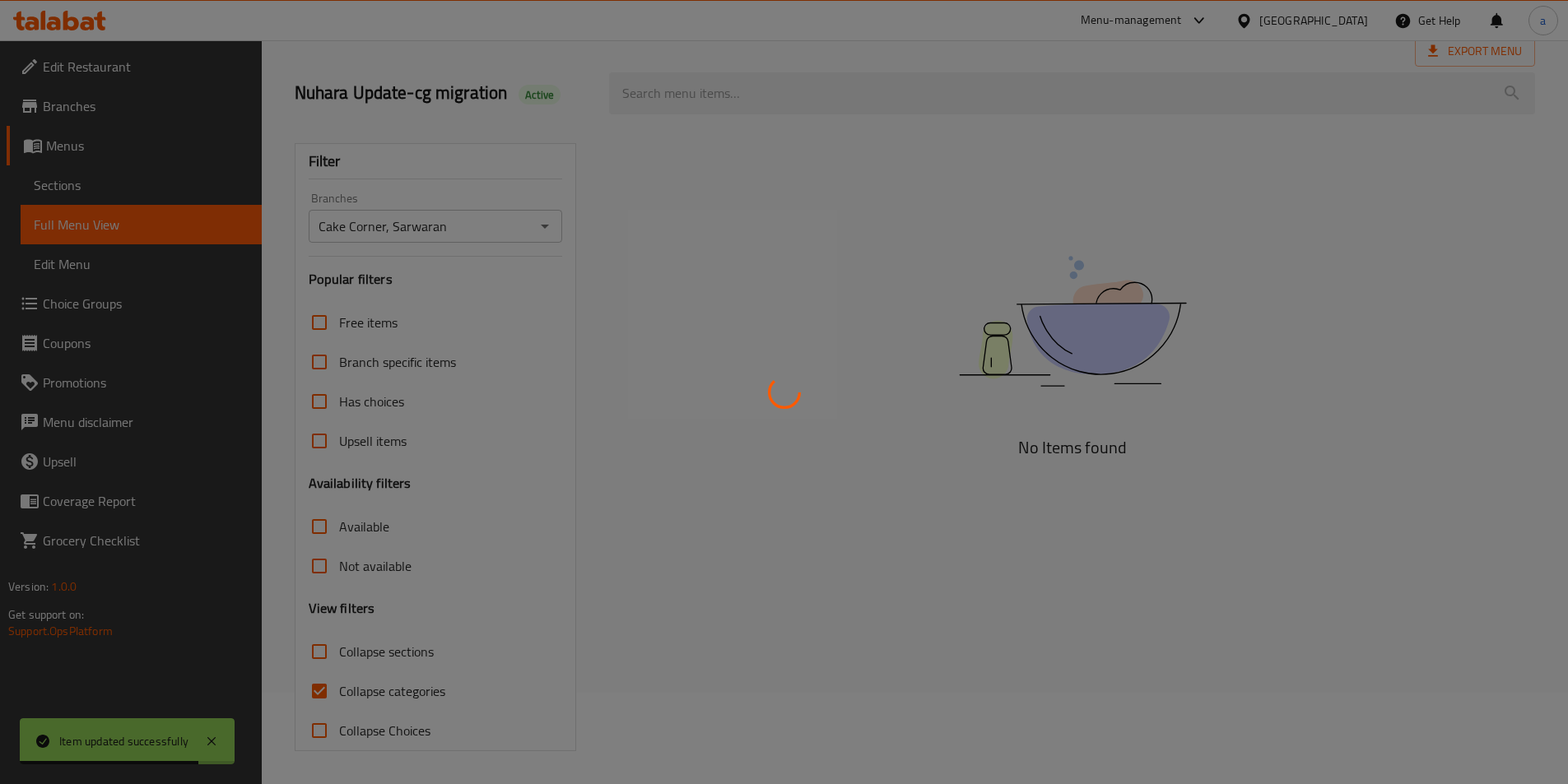
click at [704, 557] on div at bounding box center [784, 392] width 1568 height 784
click at [318, 691] on div at bounding box center [784, 392] width 1568 height 784
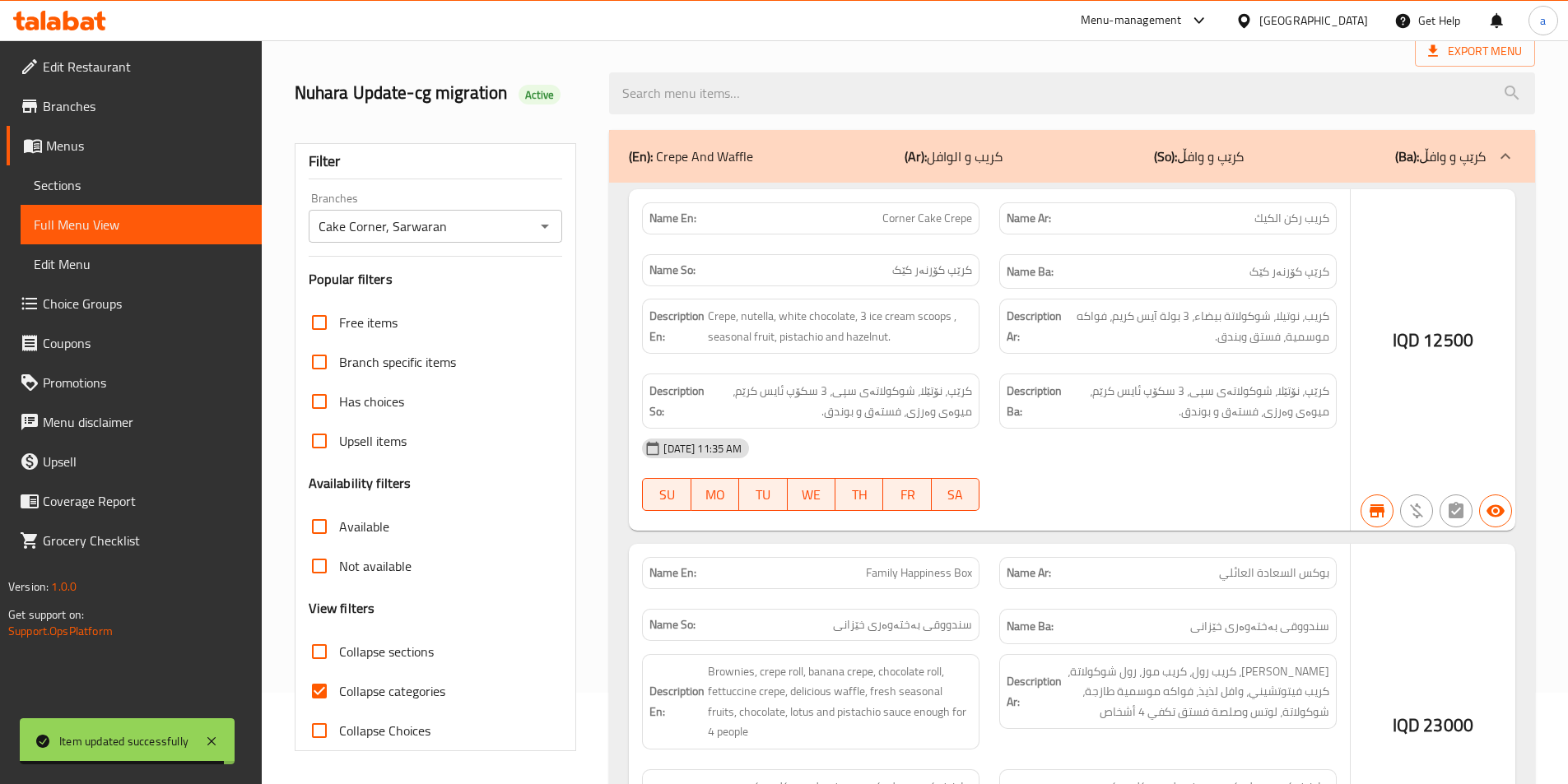
click at [757, 192] on div at bounding box center [784, 392] width 1568 height 784
click at [766, 184] on div at bounding box center [784, 392] width 1568 height 784
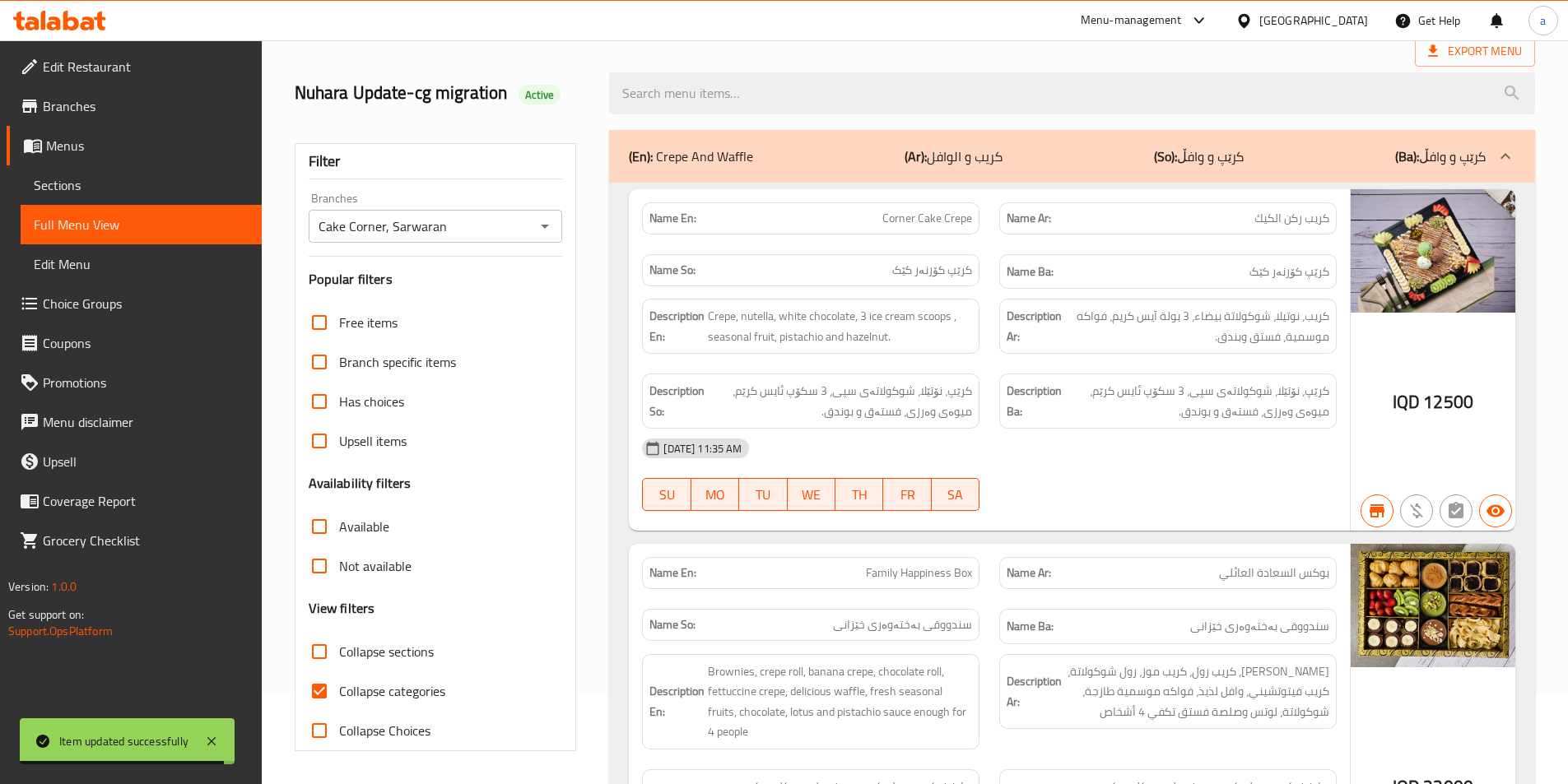
scroll to position [0, 0]
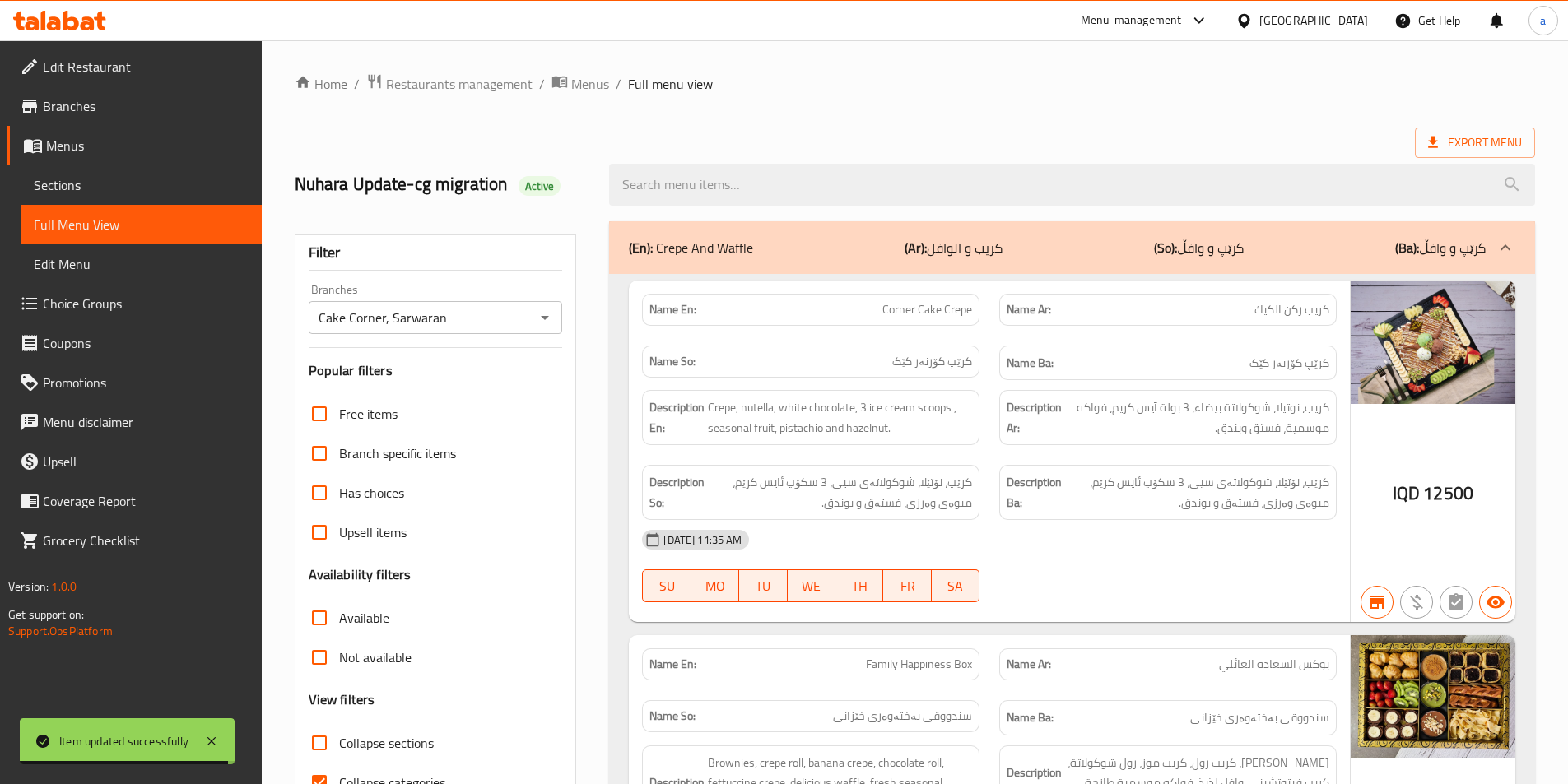
click at [1116, 157] on div at bounding box center [1072, 184] width 946 height 61
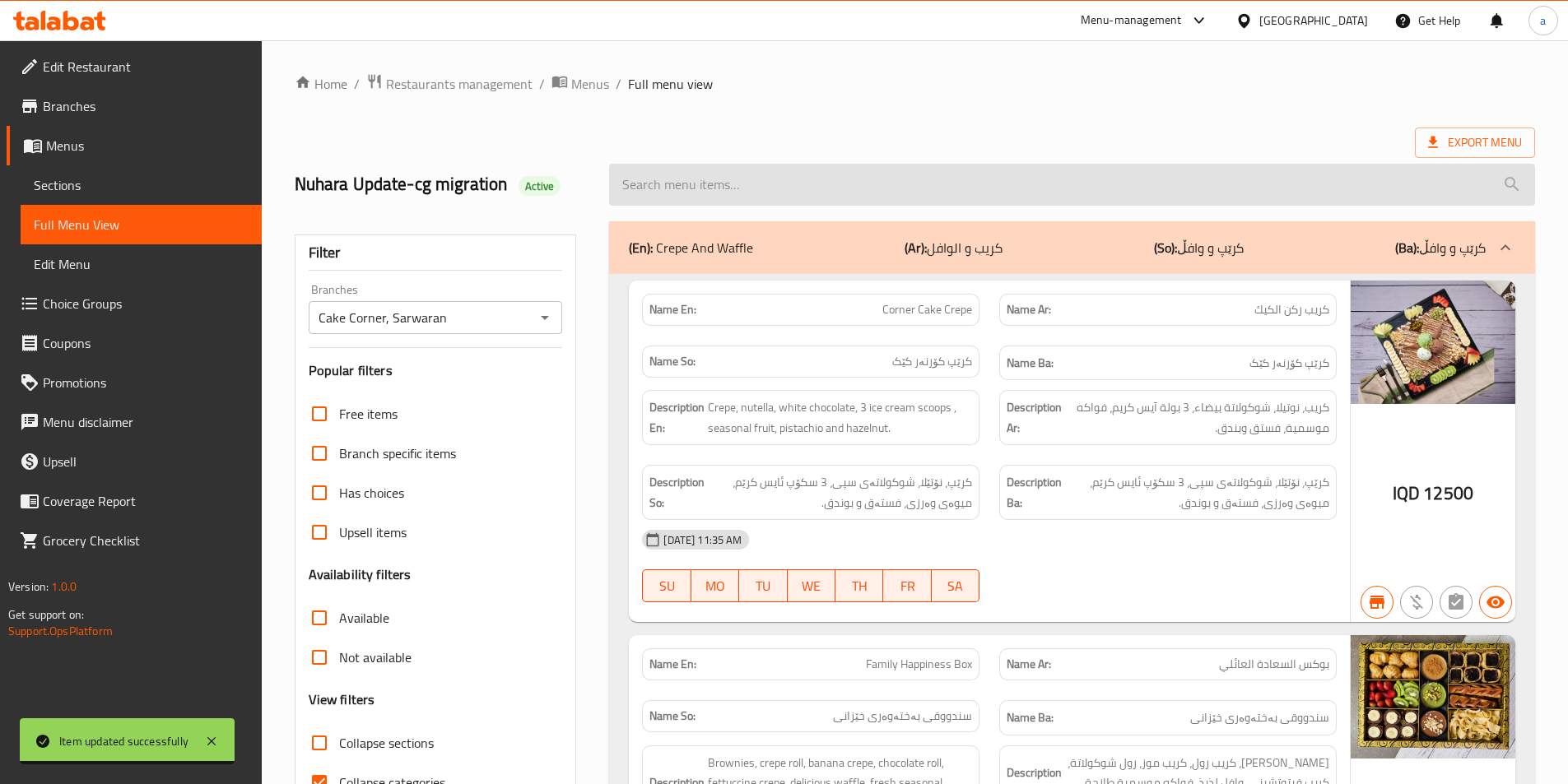
click at [1131, 184] on input "search" at bounding box center [1072, 184] width 926 height 42
paste input "Dates With Nuts And Nestle"
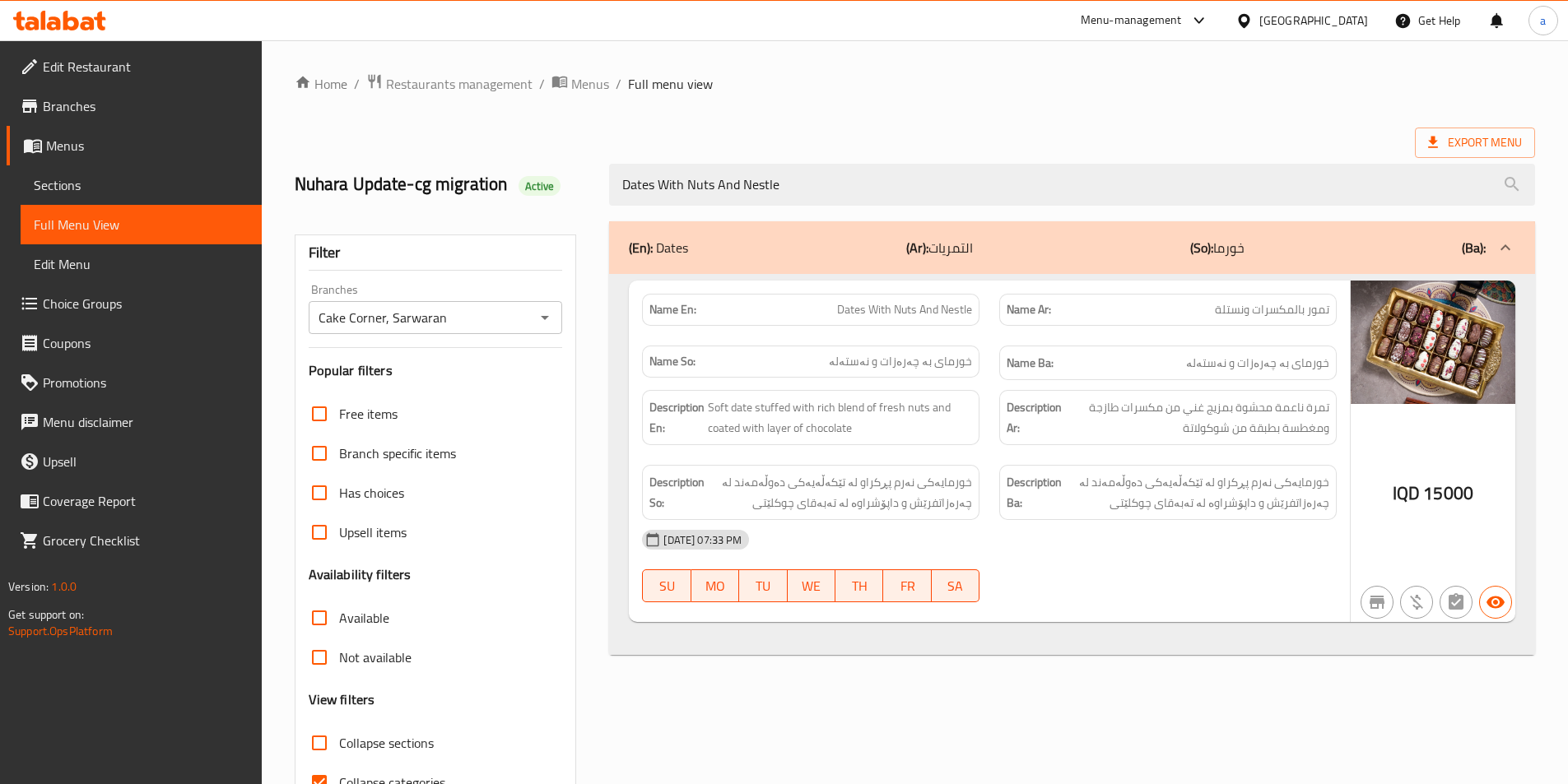
type input "Dates With Nuts And Nestle"
click at [379, 775] on span "Collapse categories" at bounding box center [393, 781] width 106 height 19
click at [340, 775] on input "Collapse categories" at bounding box center [319, 782] width 40 height 40
checkbox input "false"
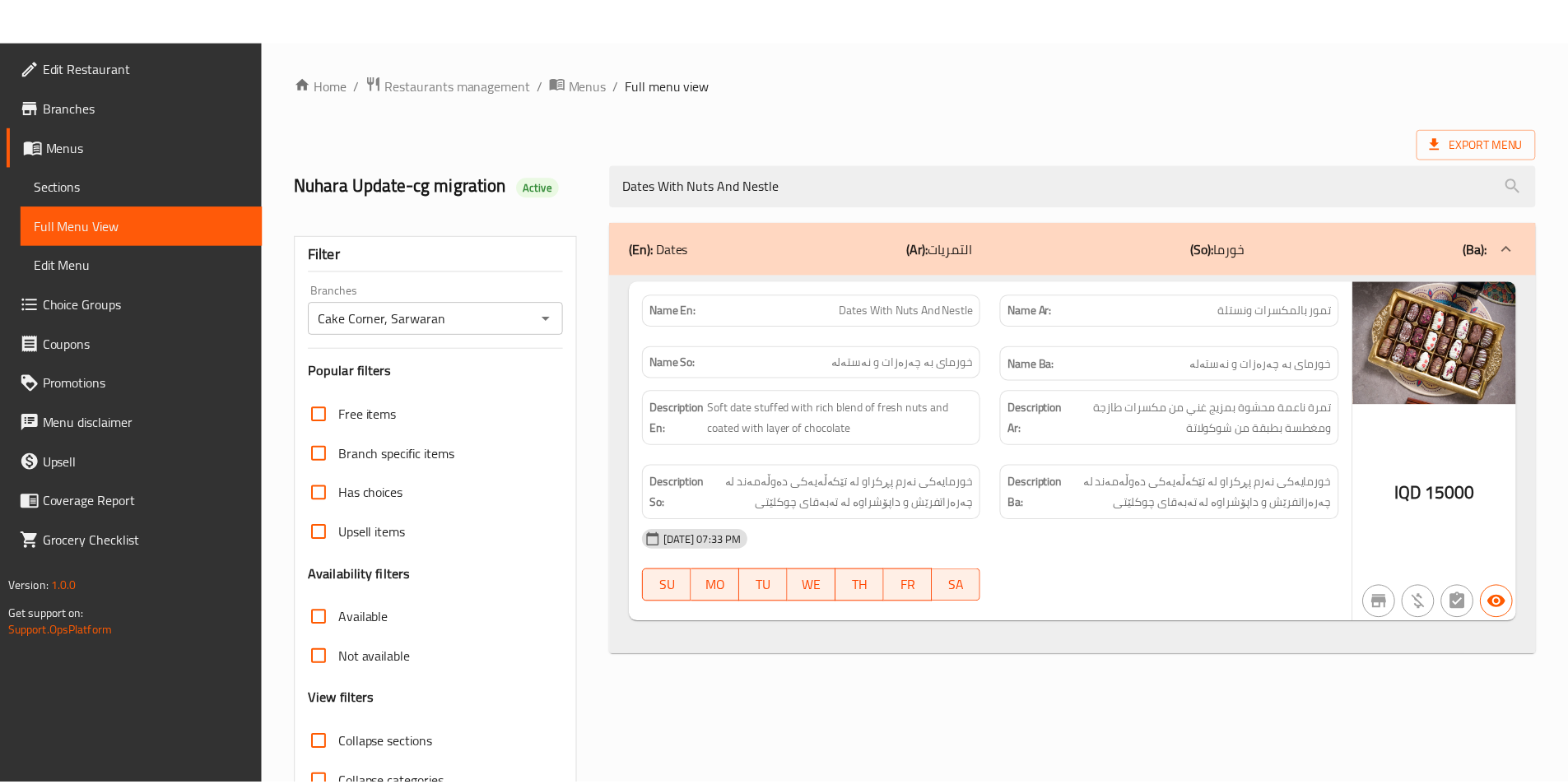
scroll to position [91, 0]
